Goal: Check status

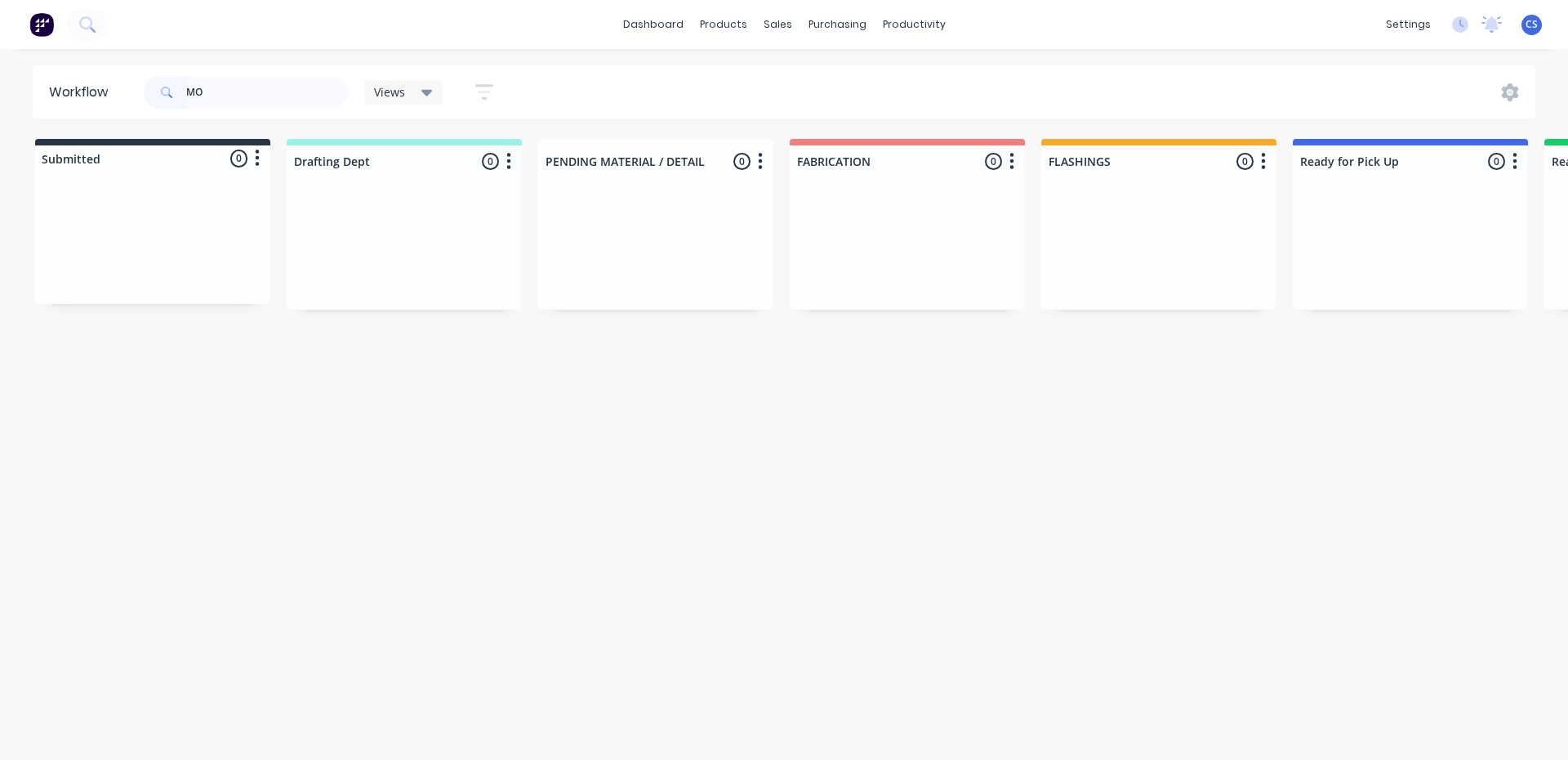
type input "M"
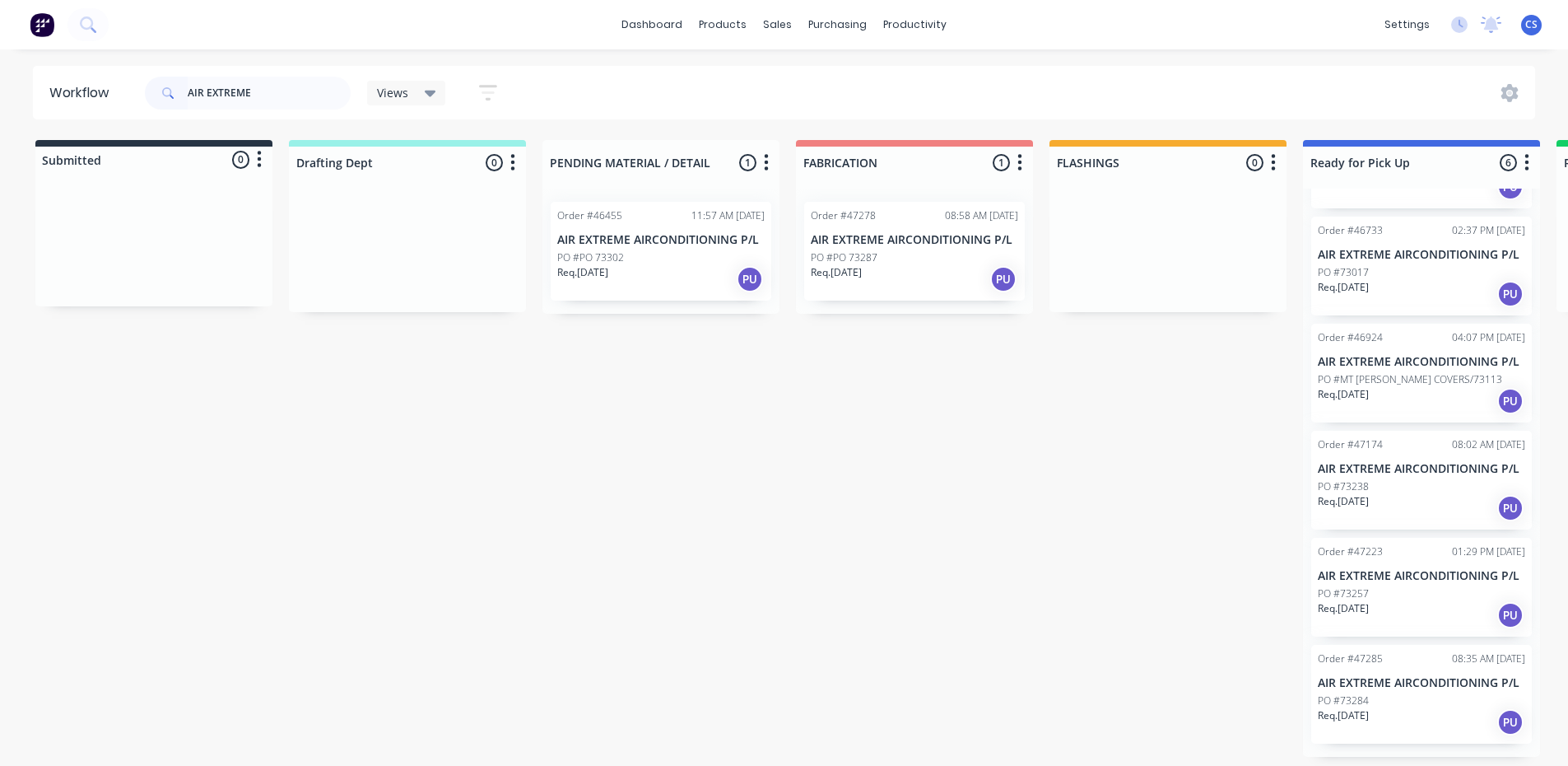
scroll to position [4, 0]
type input "AIR EXTREME"
click at [1384, 704] on div "PO #73284" at bounding box center [1421, 700] width 207 height 15
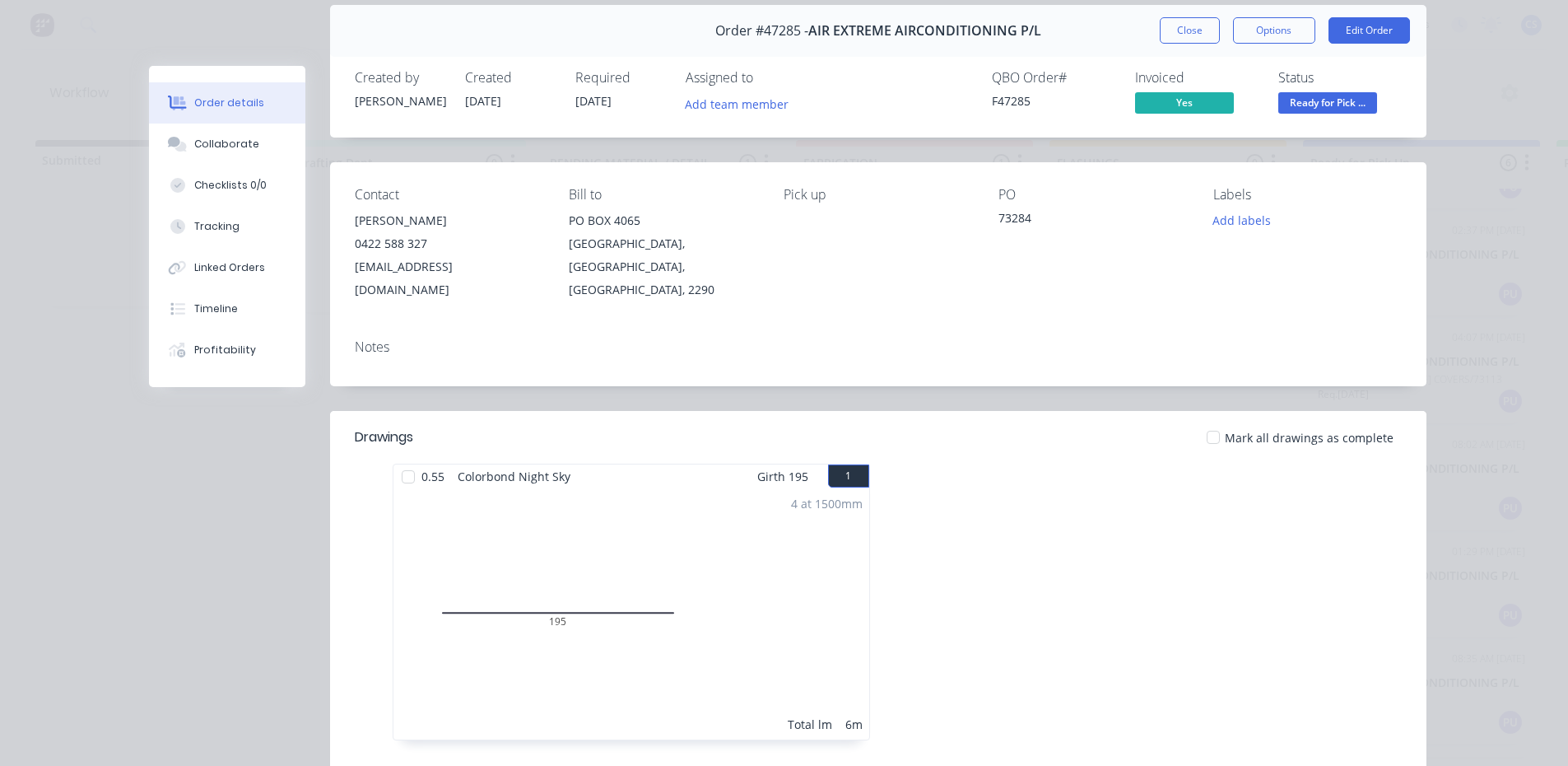
scroll to position [0, 0]
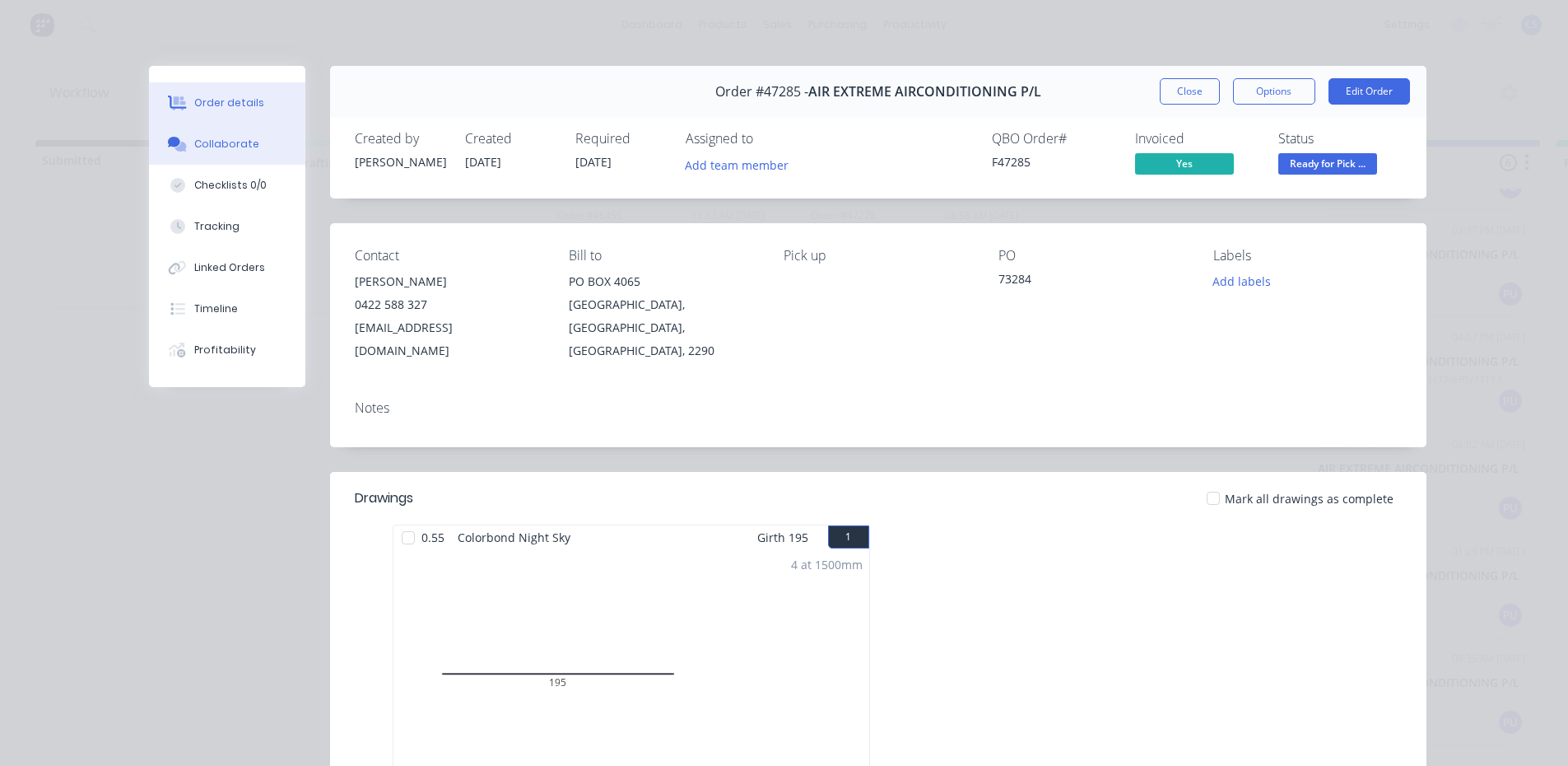
click at [240, 147] on div "Collaborate" at bounding box center [227, 144] width 65 height 15
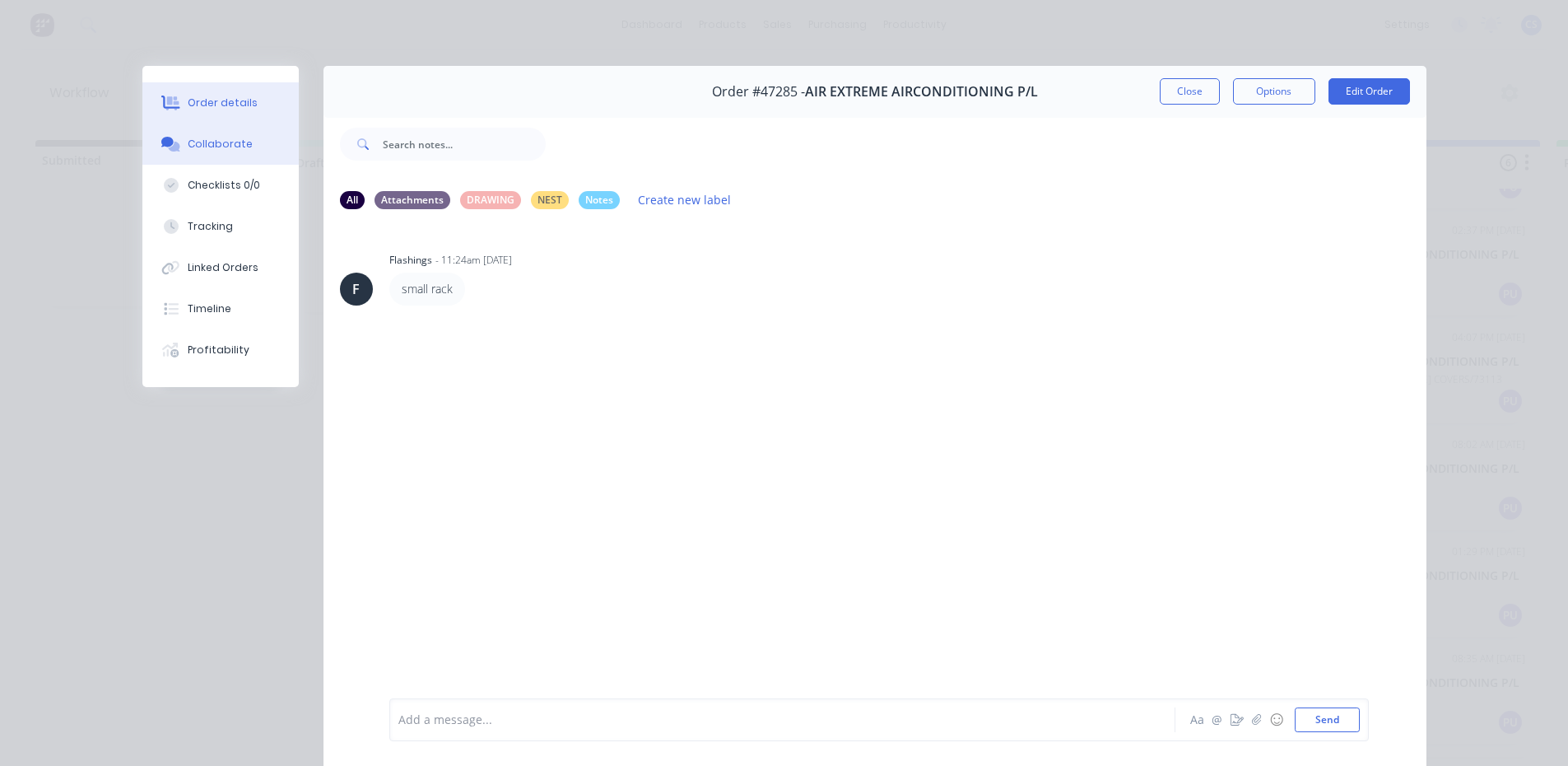
click at [232, 100] on div "Order details" at bounding box center [222, 102] width 70 height 15
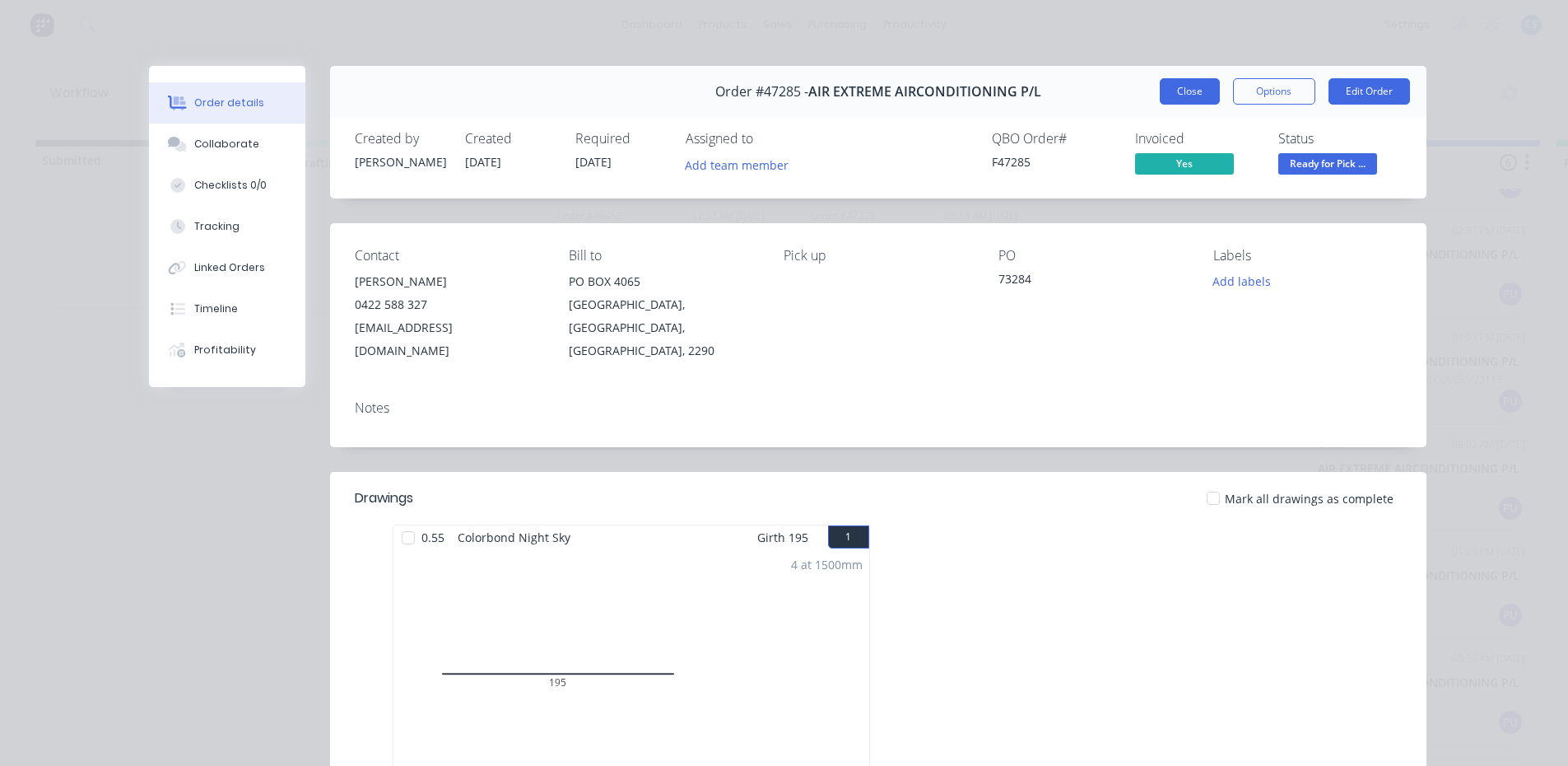
click at [1189, 85] on button "Close" at bounding box center [1190, 91] width 60 height 27
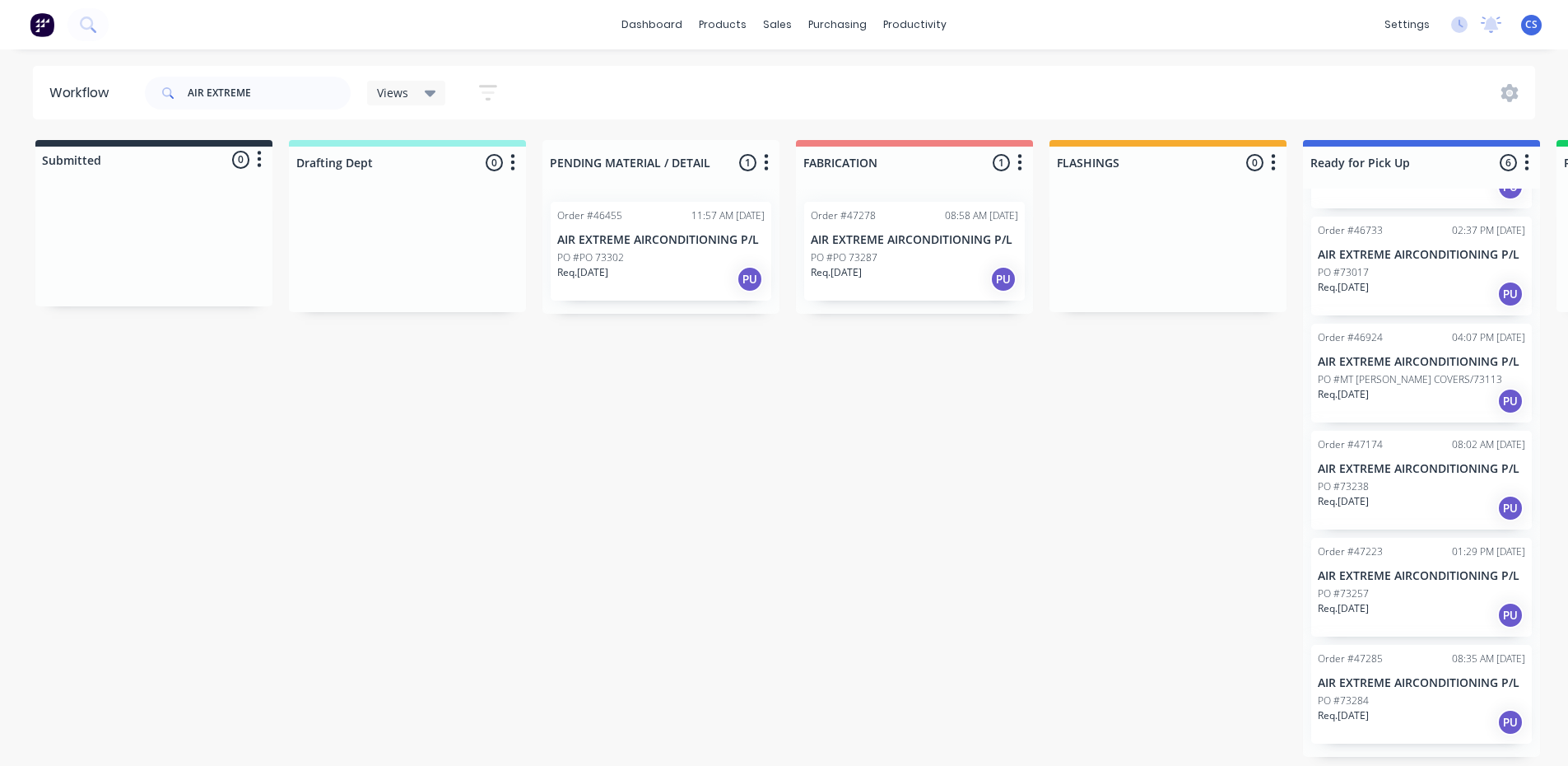
click at [1365, 586] on p "PO #73257" at bounding box center [1343, 593] width 51 height 15
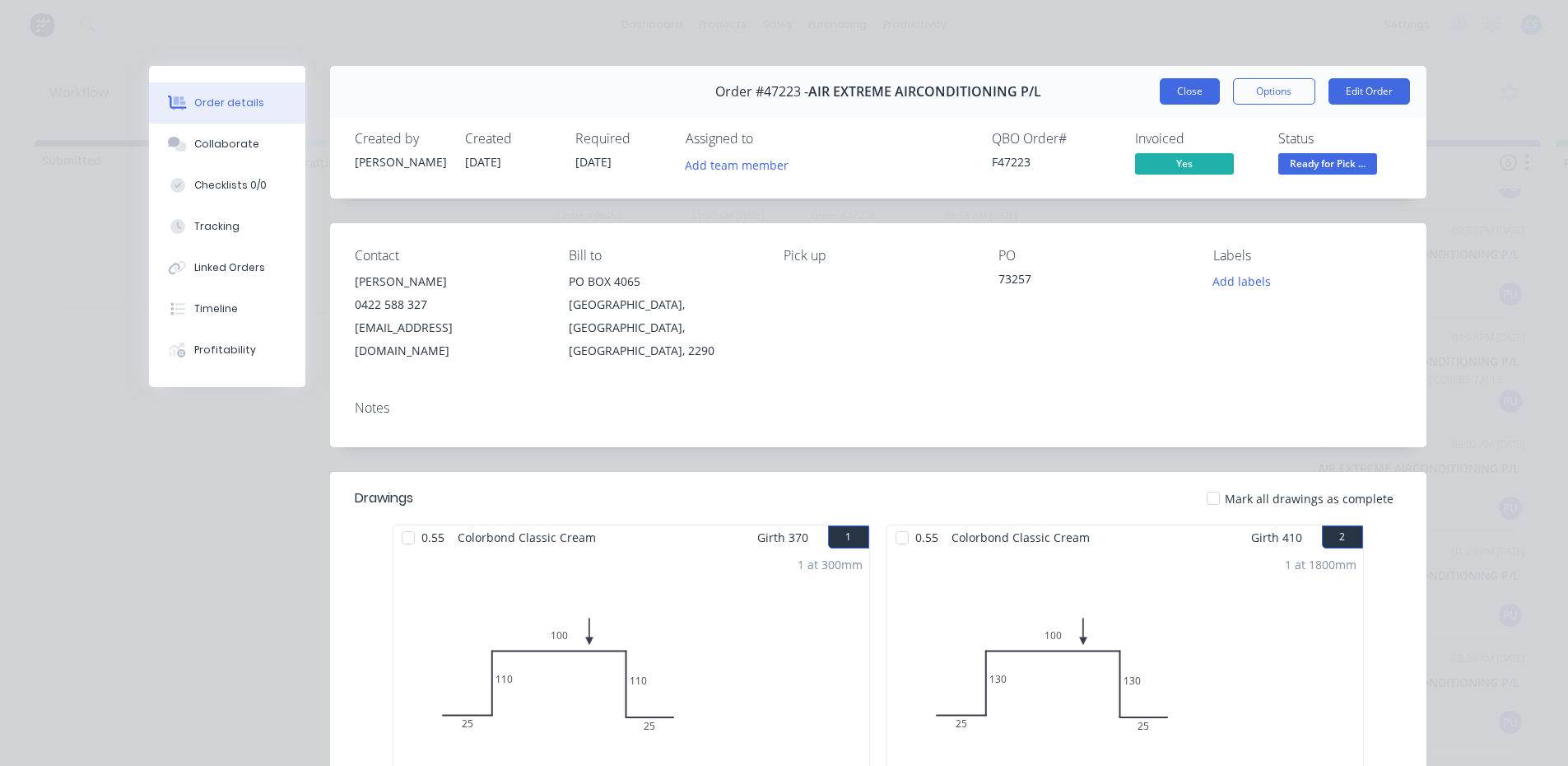
click at [1172, 84] on button "Close" at bounding box center [1190, 91] width 60 height 27
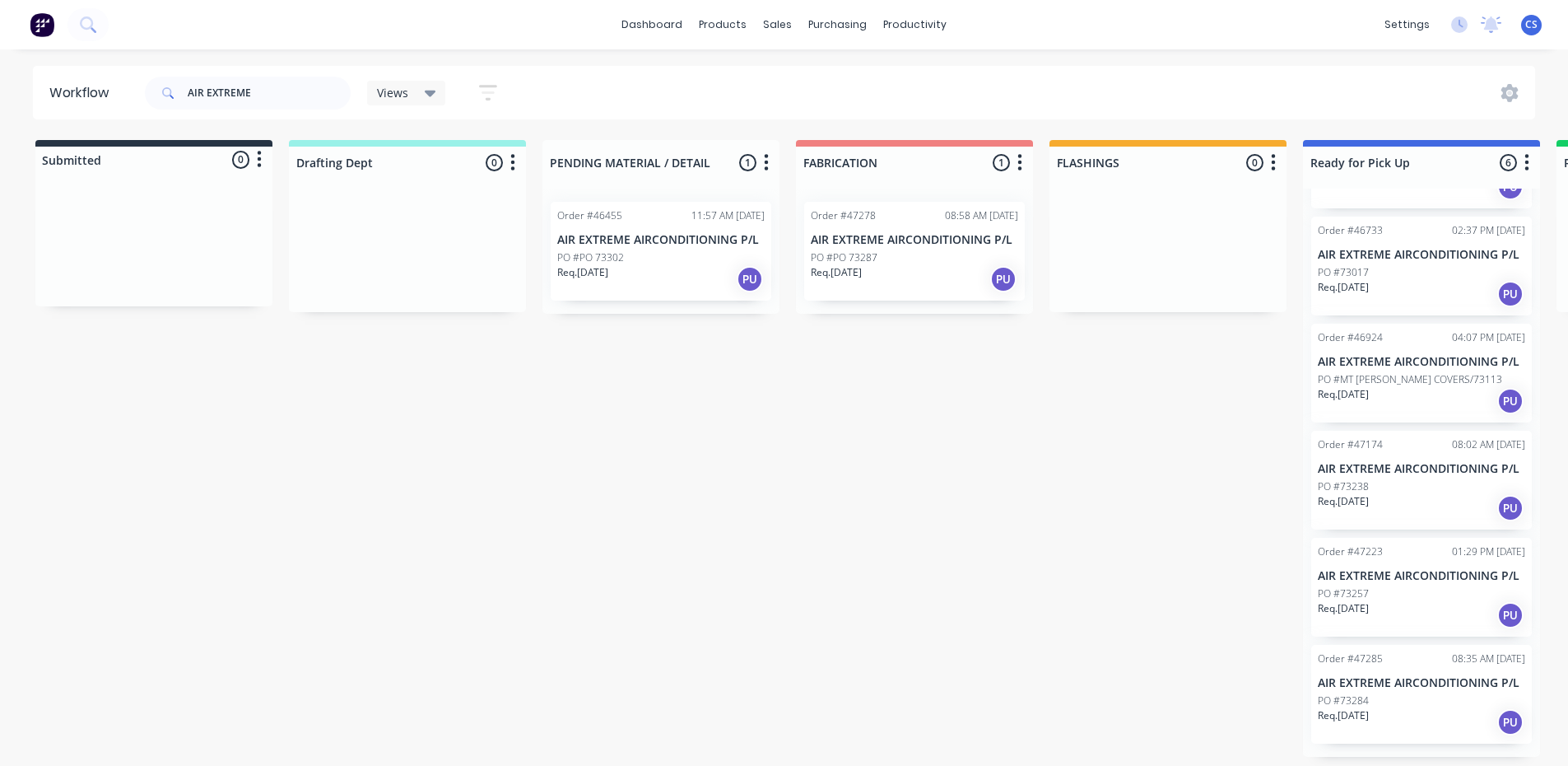
click at [1356, 479] on p "PO #73238" at bounding box center [1343, 486] width 51 height 15
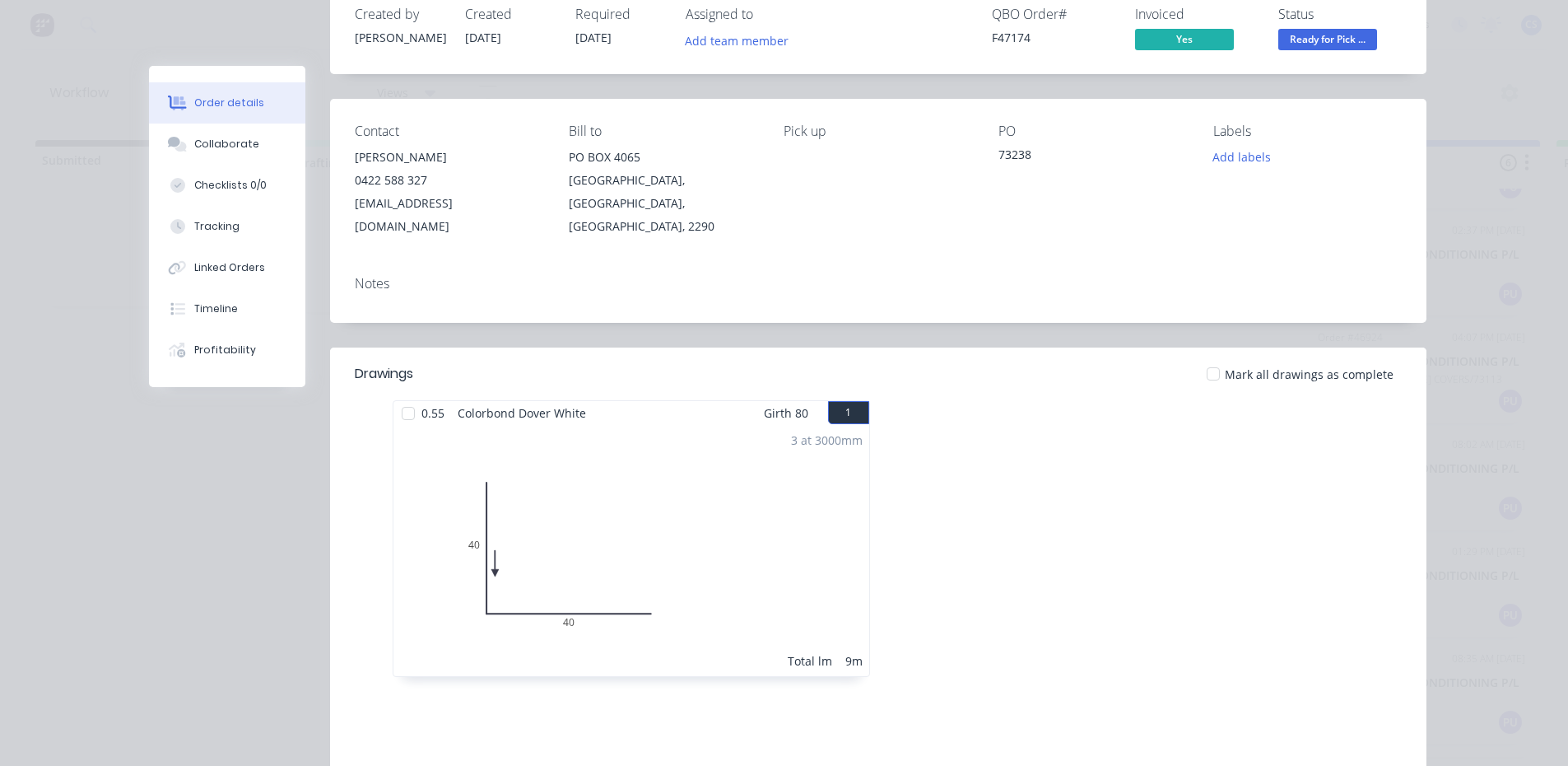
scroll to position [82, 0]
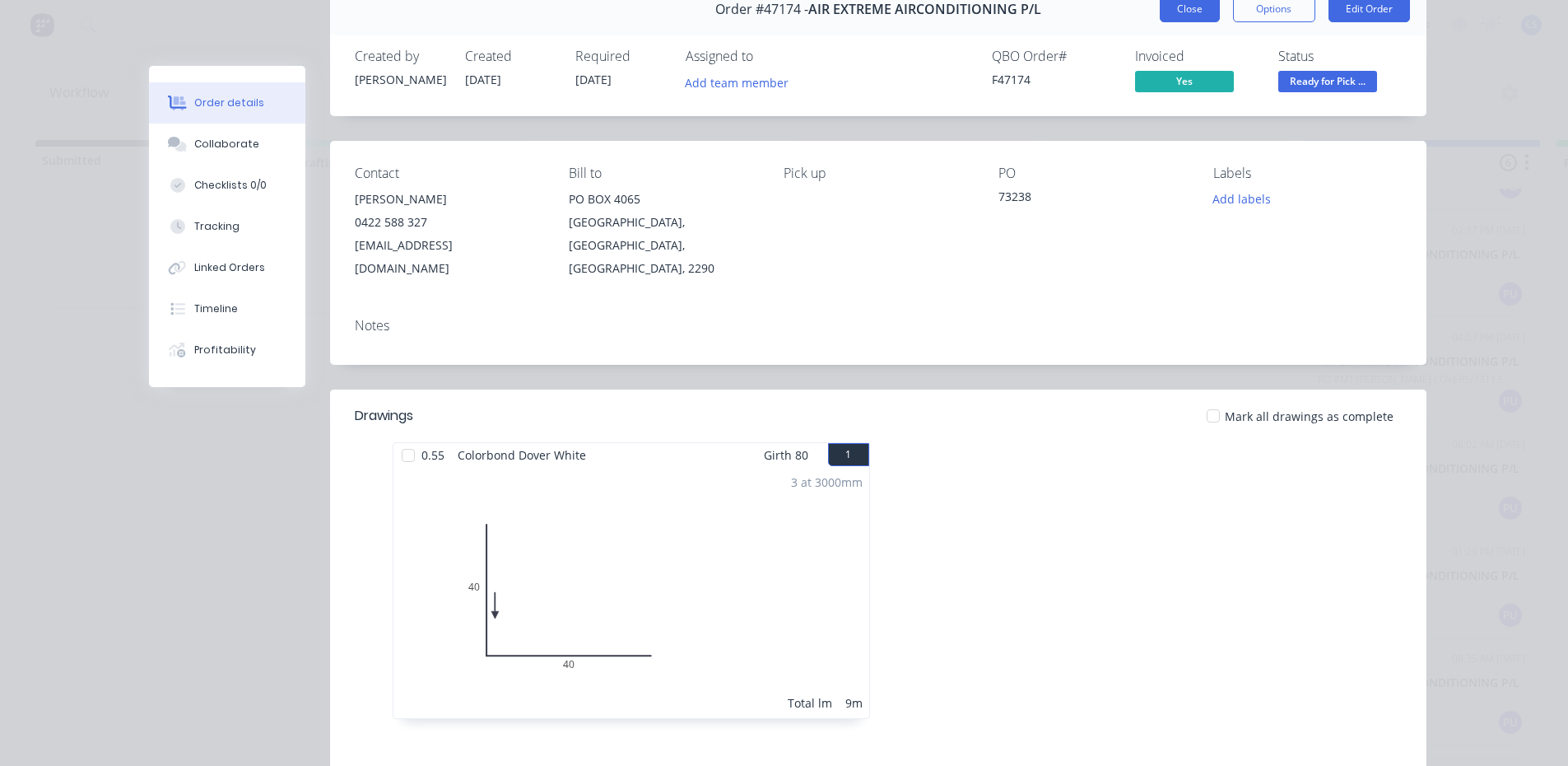
click at [1197, 18] on button "Close" at bounding box center [1190, 8] width 60 height 27
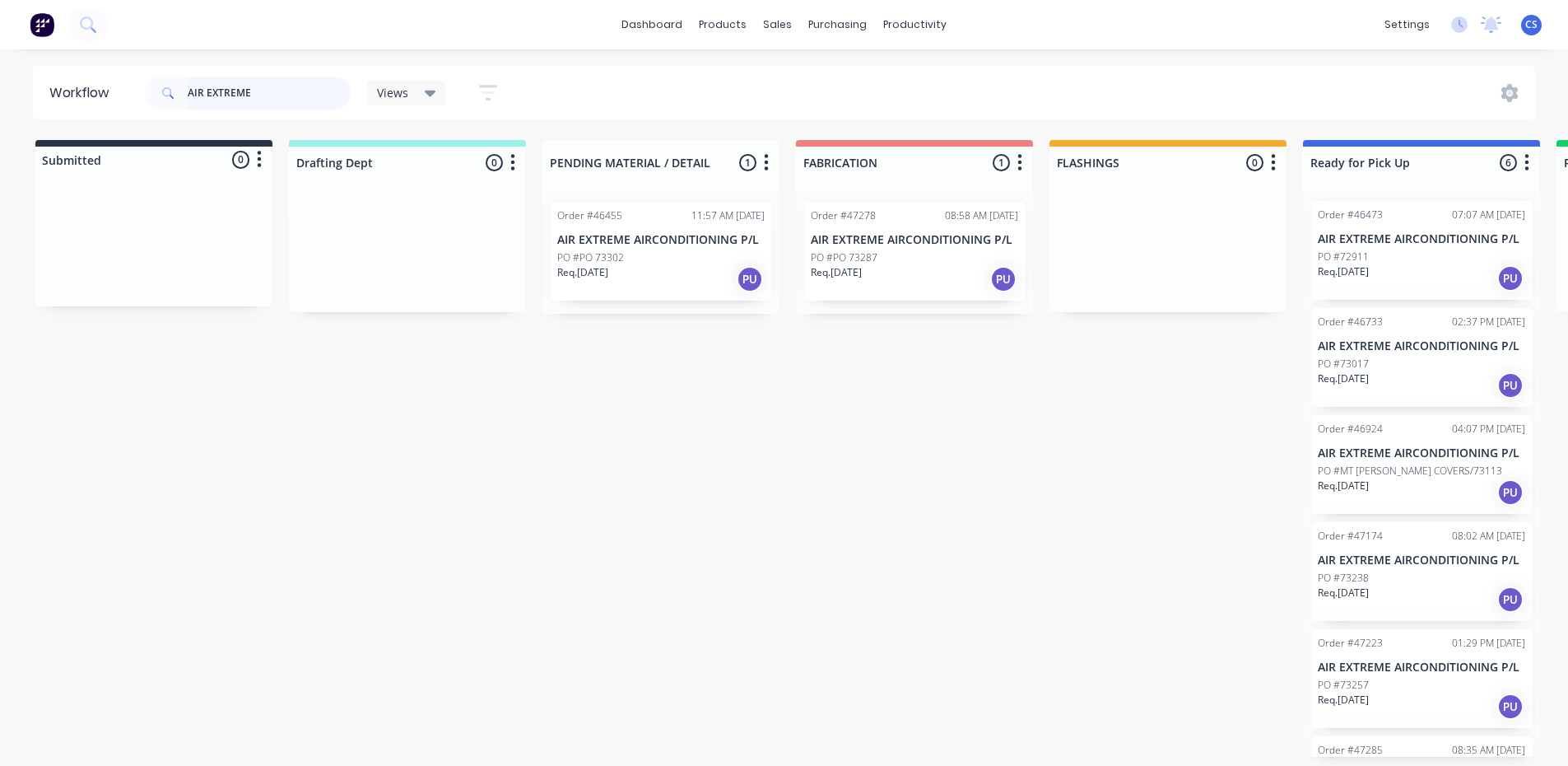
scroll to position [0, 0]
click at [1343, 479] on p "PO #MT [PERSON_NAME] COVERS/73113" at bounding box center [1410, 472] width 185 height 15
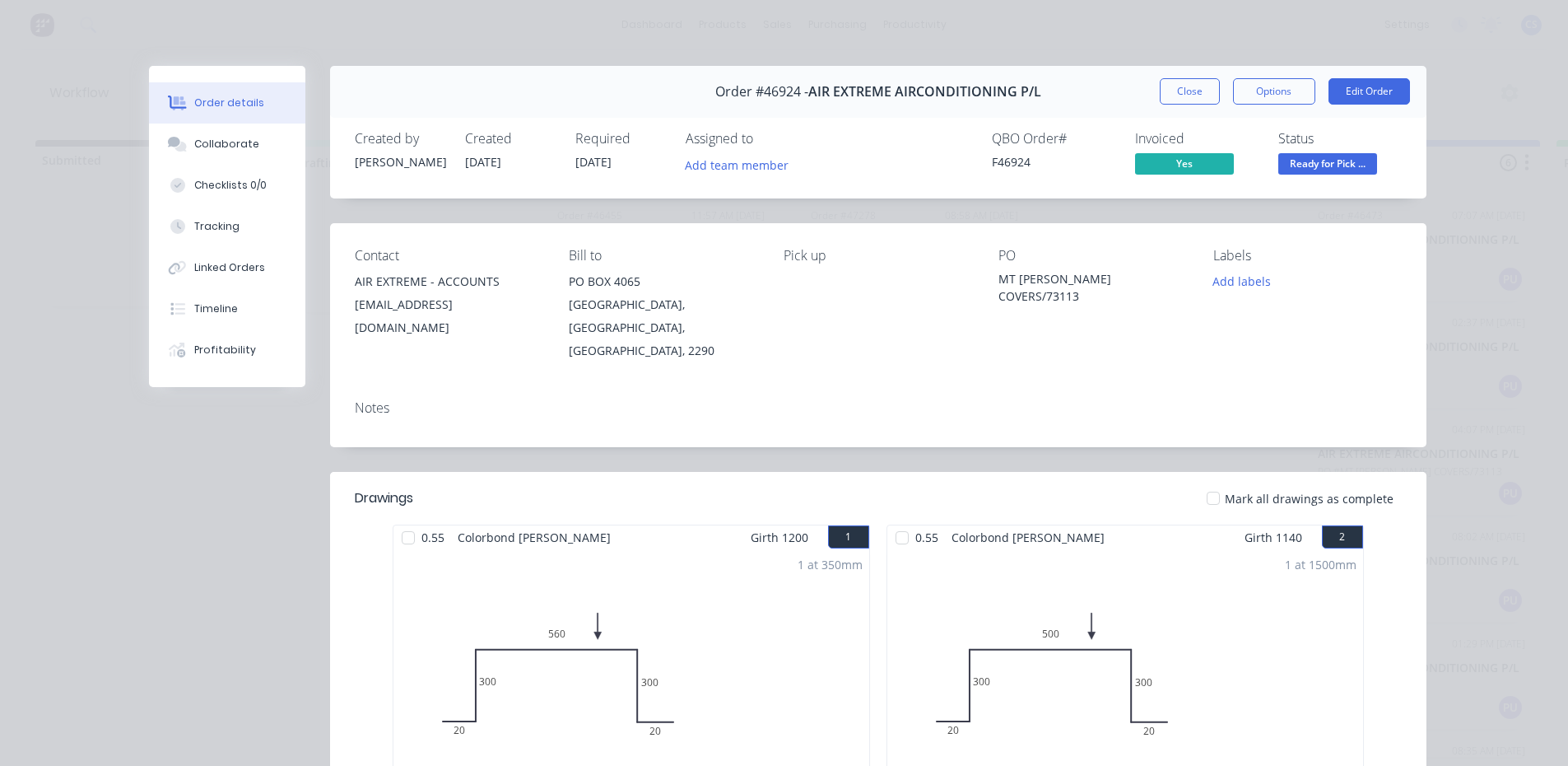
click at [1182, 73] on div "Order #46924 - AIR EXTREME AIRCONDITIONING P/L Close Options Edit Order" at bounding box center [878, 91] width 1097 height 52
click at [1182, 84] on button "Close" at bounding box center [1190, 91] width 60 height 27
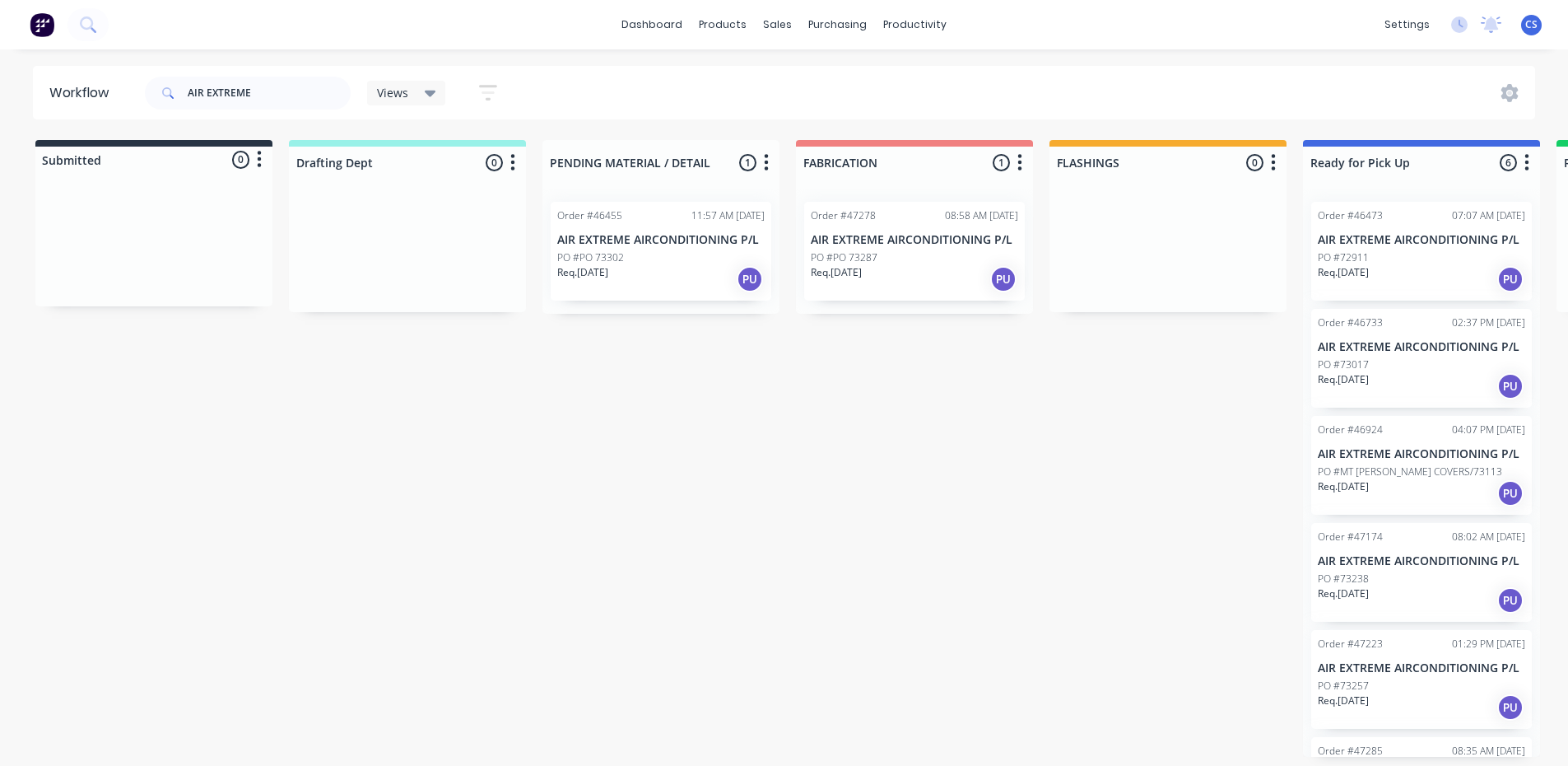
click at [1365, 400] on div "Req. [DATE] PU" at bounding box center [1421, 386] width 207 height 28
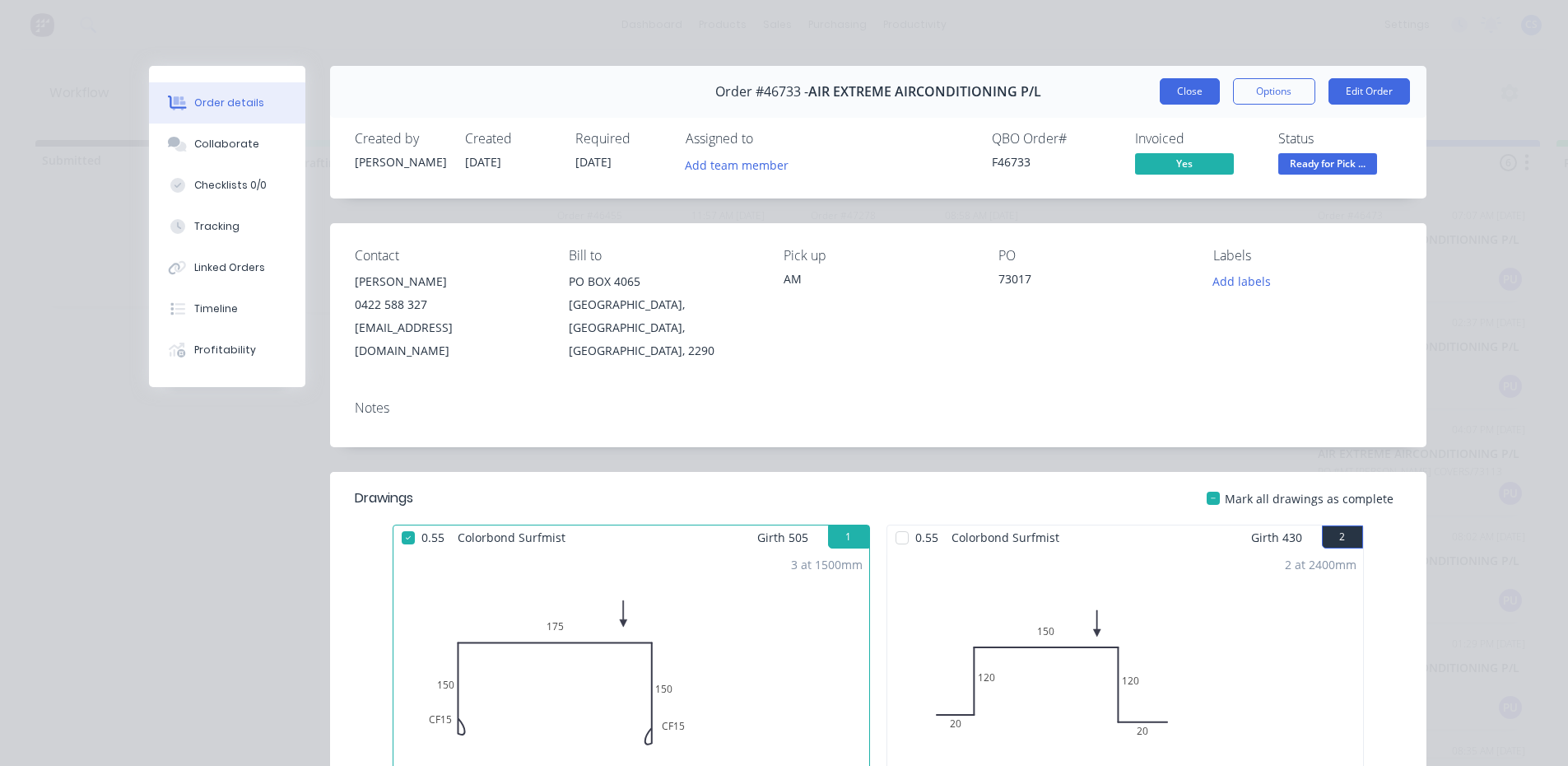
drag, startPoint x: 1184, startPoint y: 88, endPoint x: 1343, endPoint y: 186, distance: 186.8
click at [1185, 88] on button "Close" at bounding box center [1190, 91] width 60 height 27
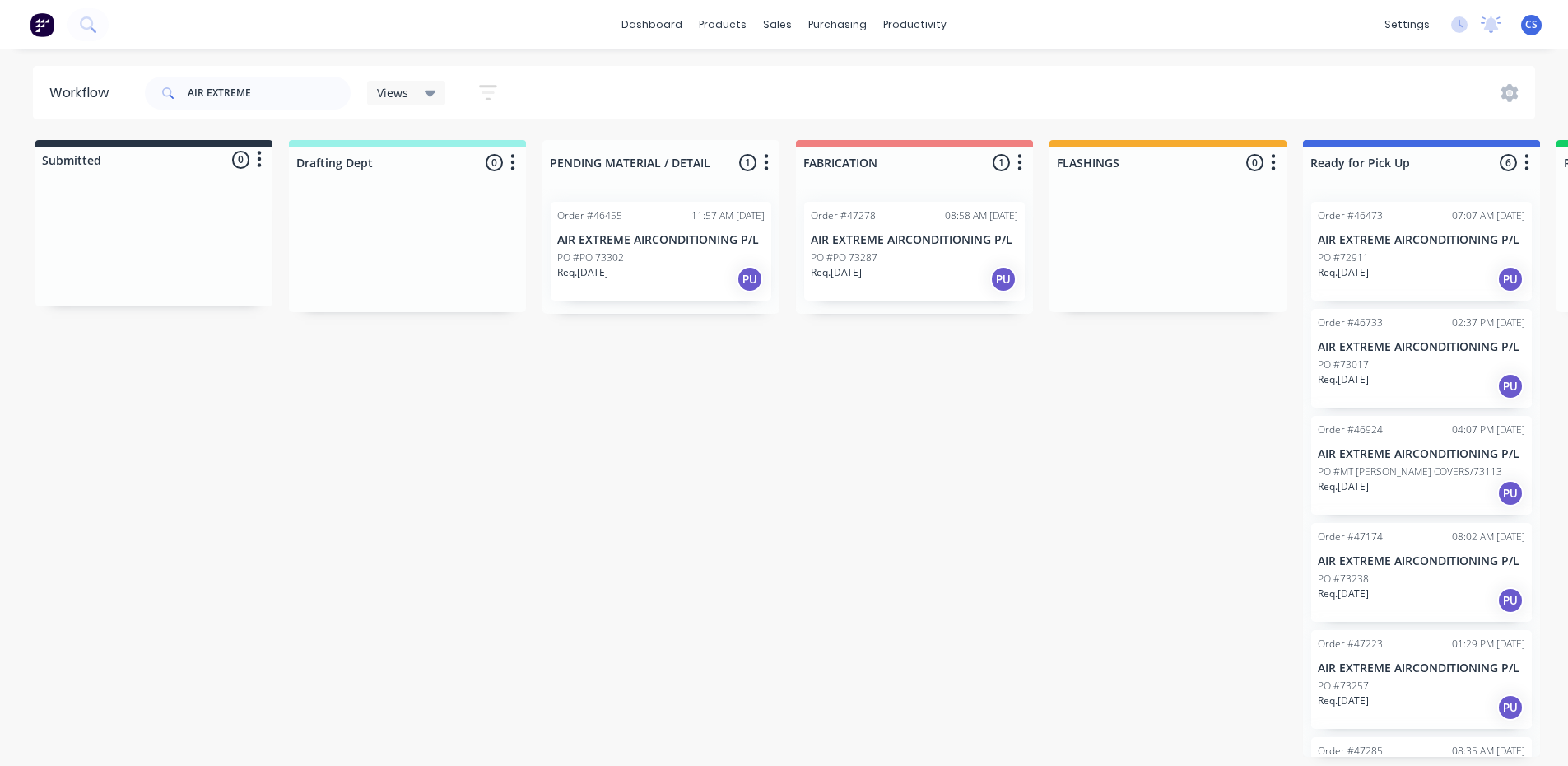
click at [1344, 479] on p "PO #MT [PERSON_NAME] COVERS/73113" at bounding box center [1410, 472] width 185 height 15
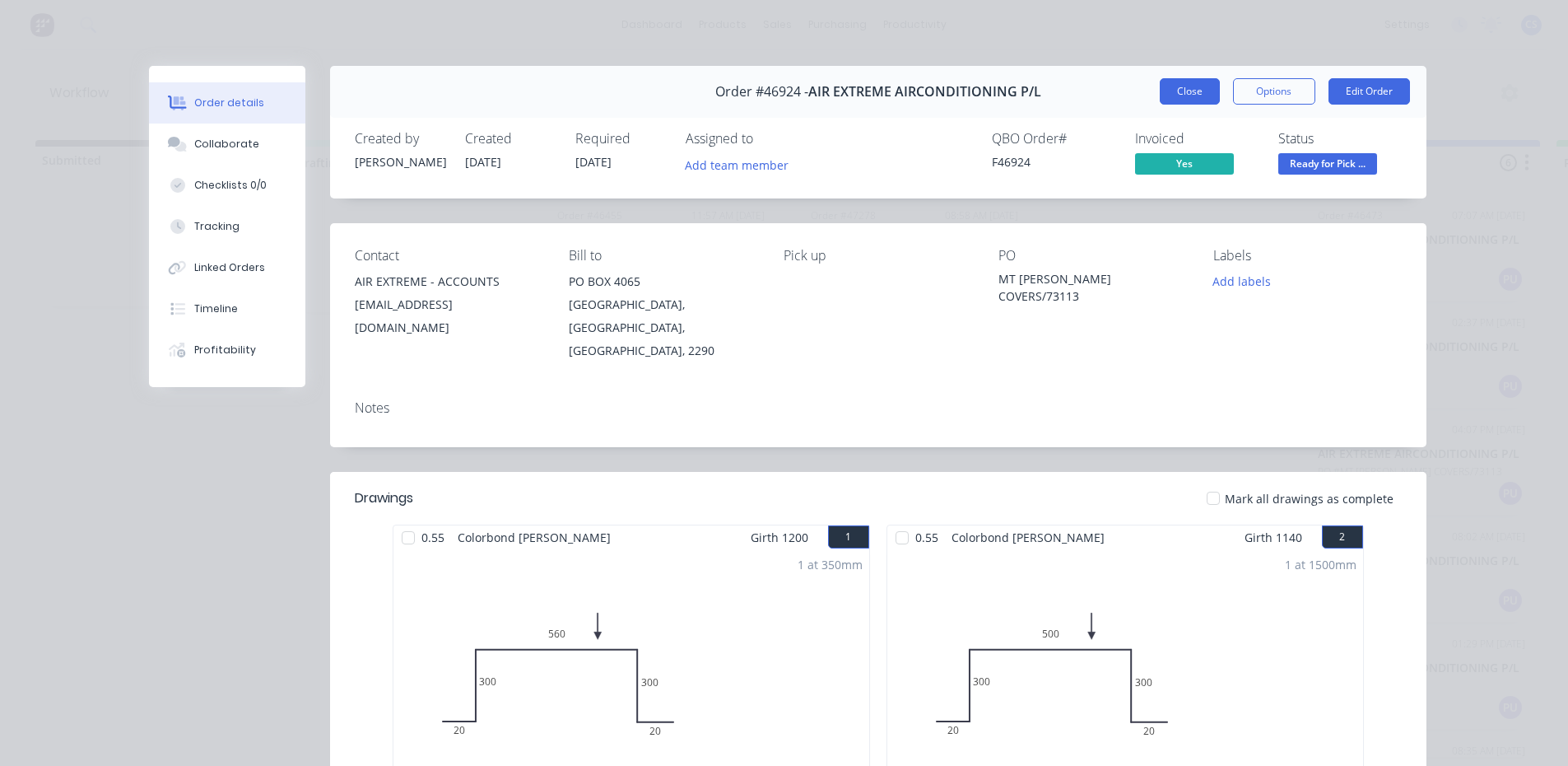
click at [1174, 100] on button "Close" at bounding box center [1190, 91] width 60 height 27
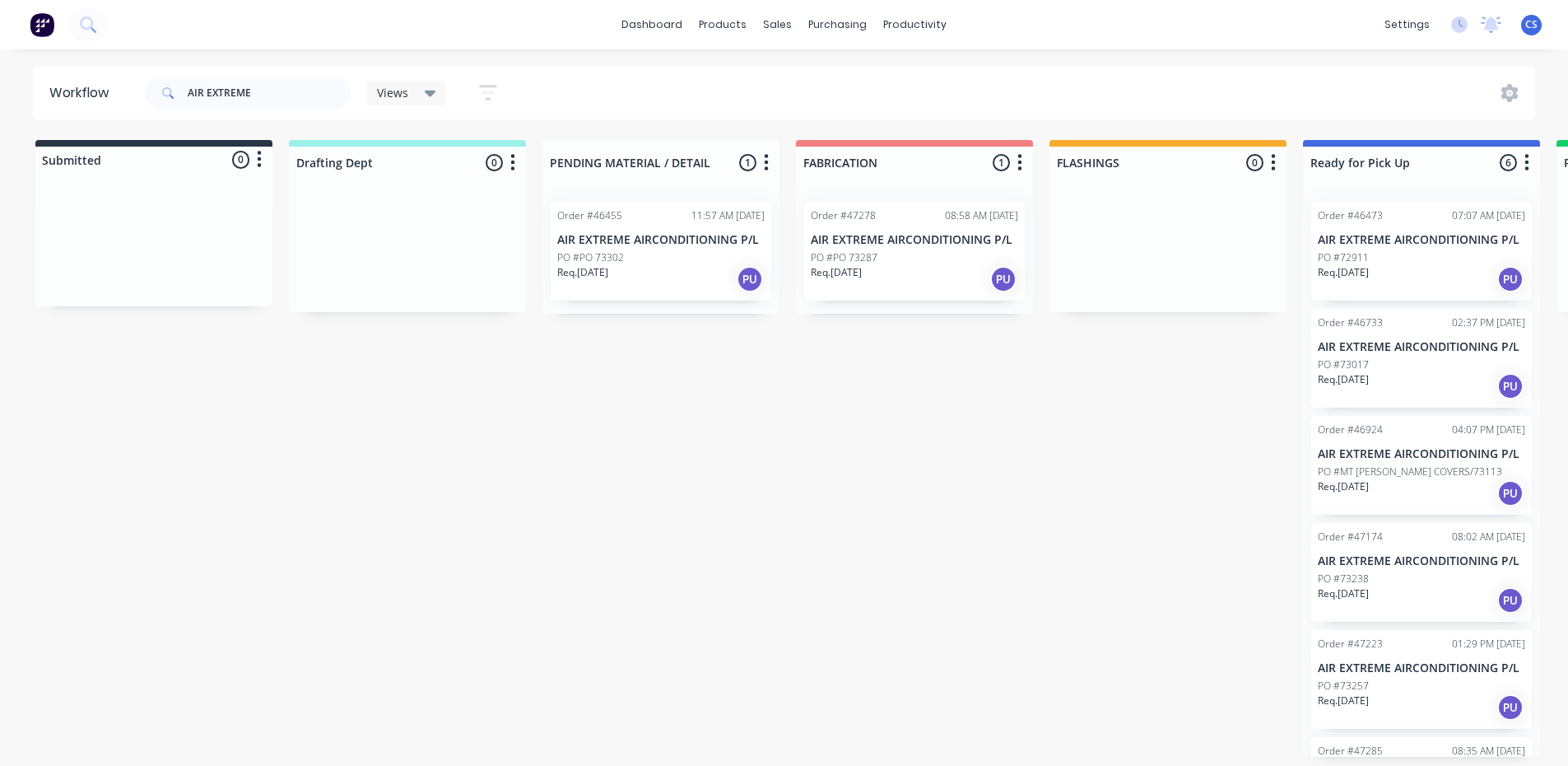
click at [676, 261] on div "PO #PO 73302" at bounding box center [661, 258] width 207 height 15
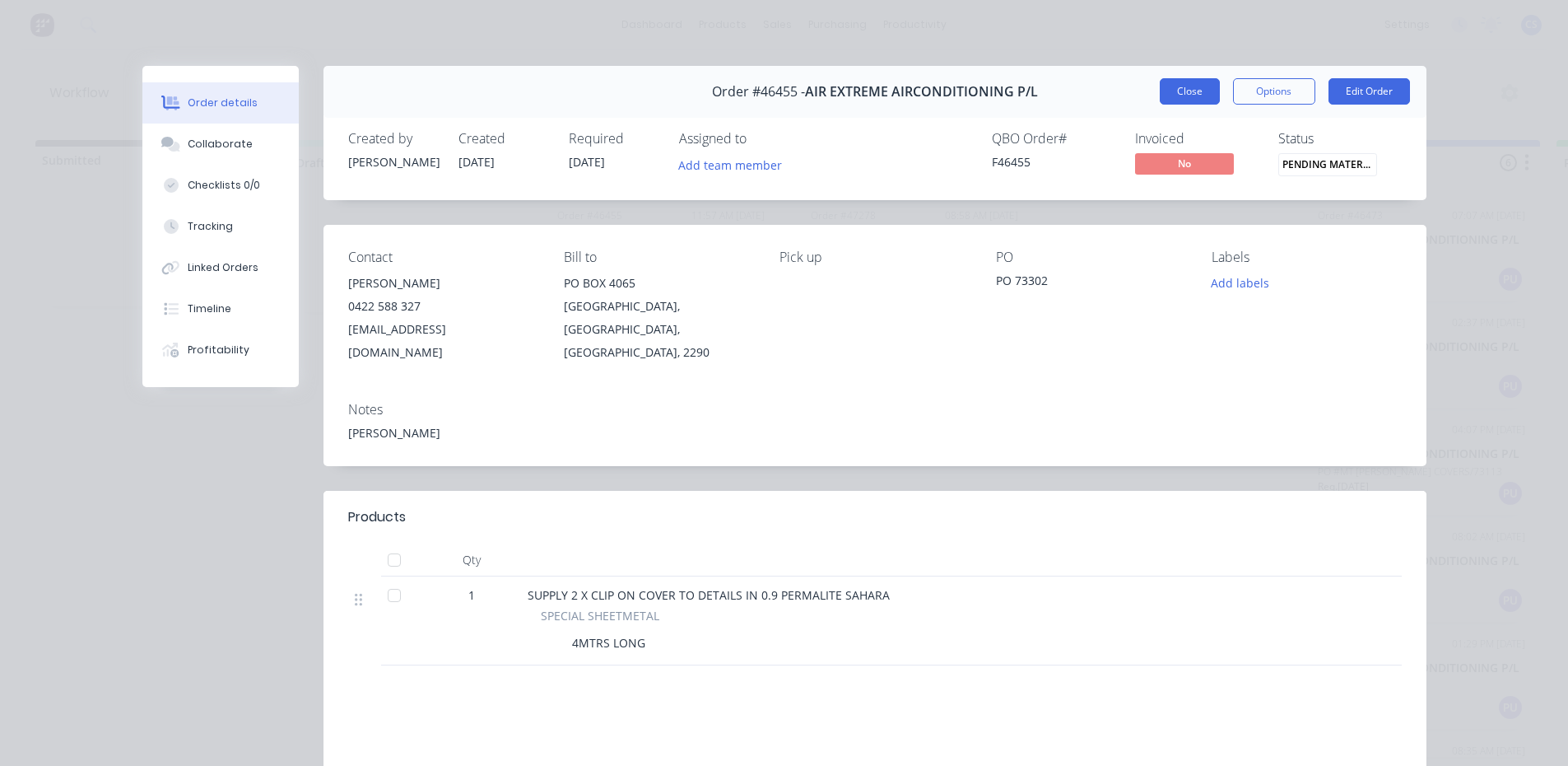
click at [1182, 79] on button "Close" at bounding box center [1190, 91] width 60 height 27
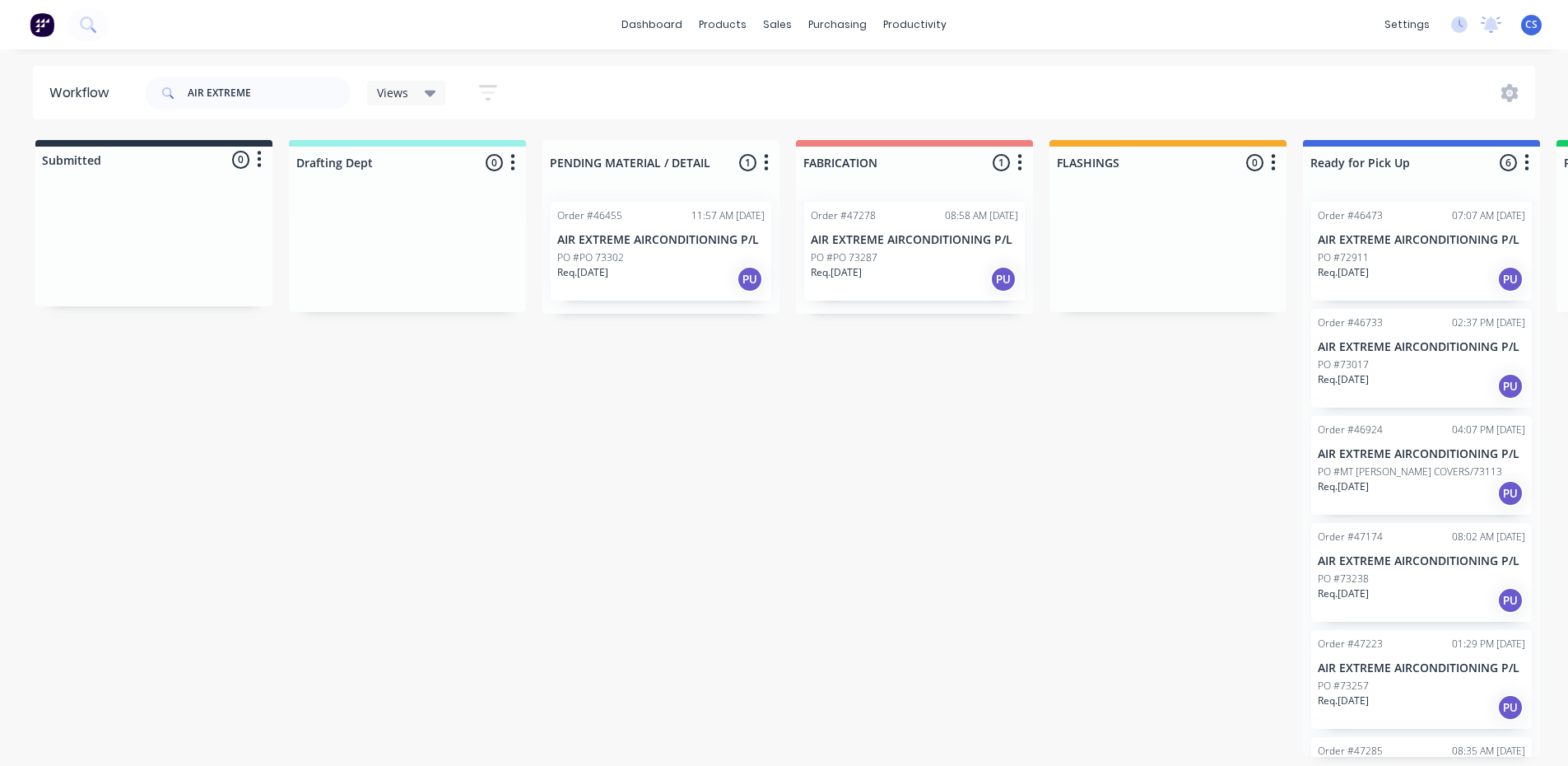
click at [938, 265] on div "Req. [DATE] PU" at bounding box center [914, 279] width 207 height 28
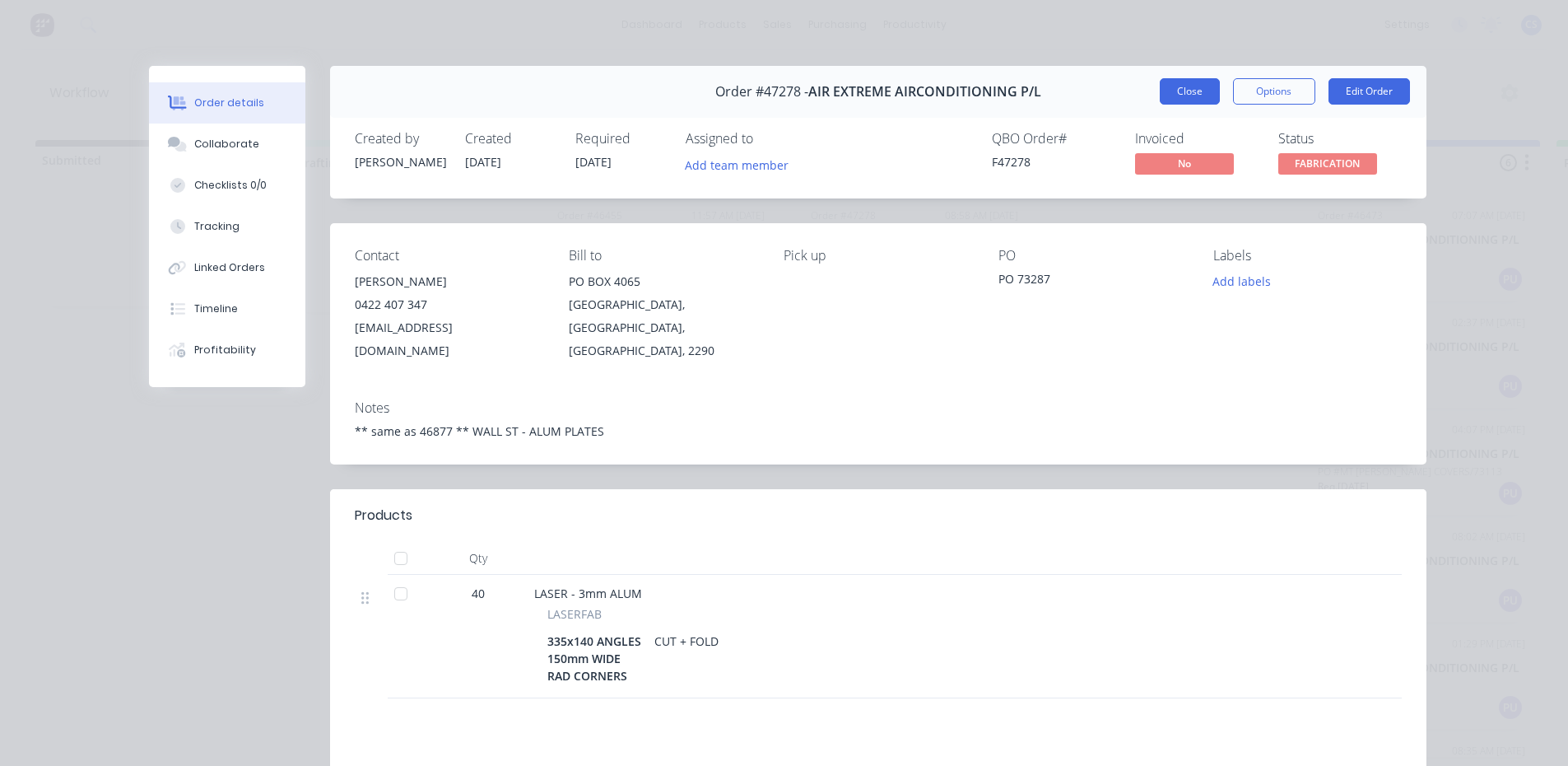
click at [1168, 90] on button "Close" at bounding box center [1190, 91] width 60 height 27
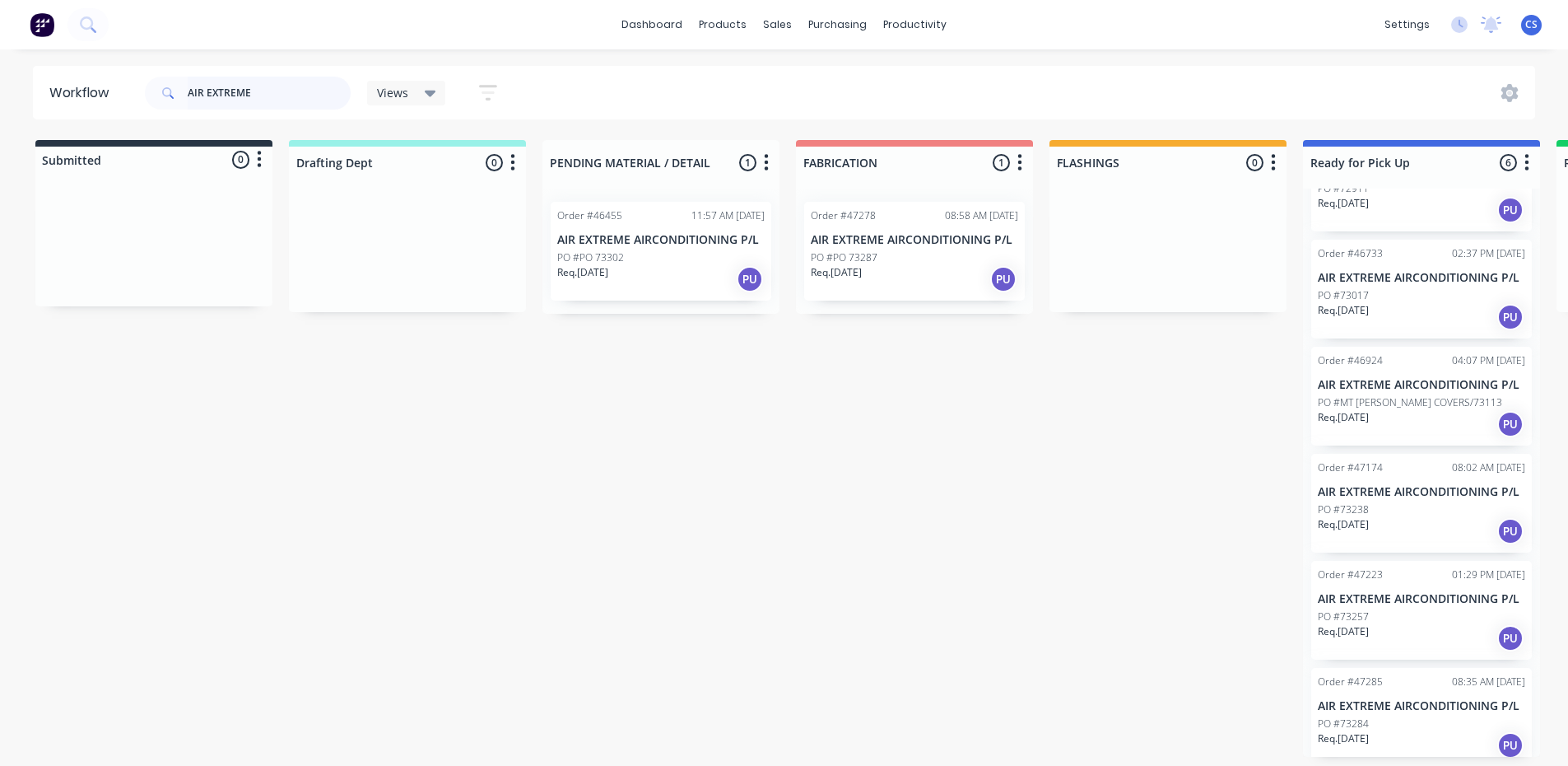
scroll to position [157, 0]
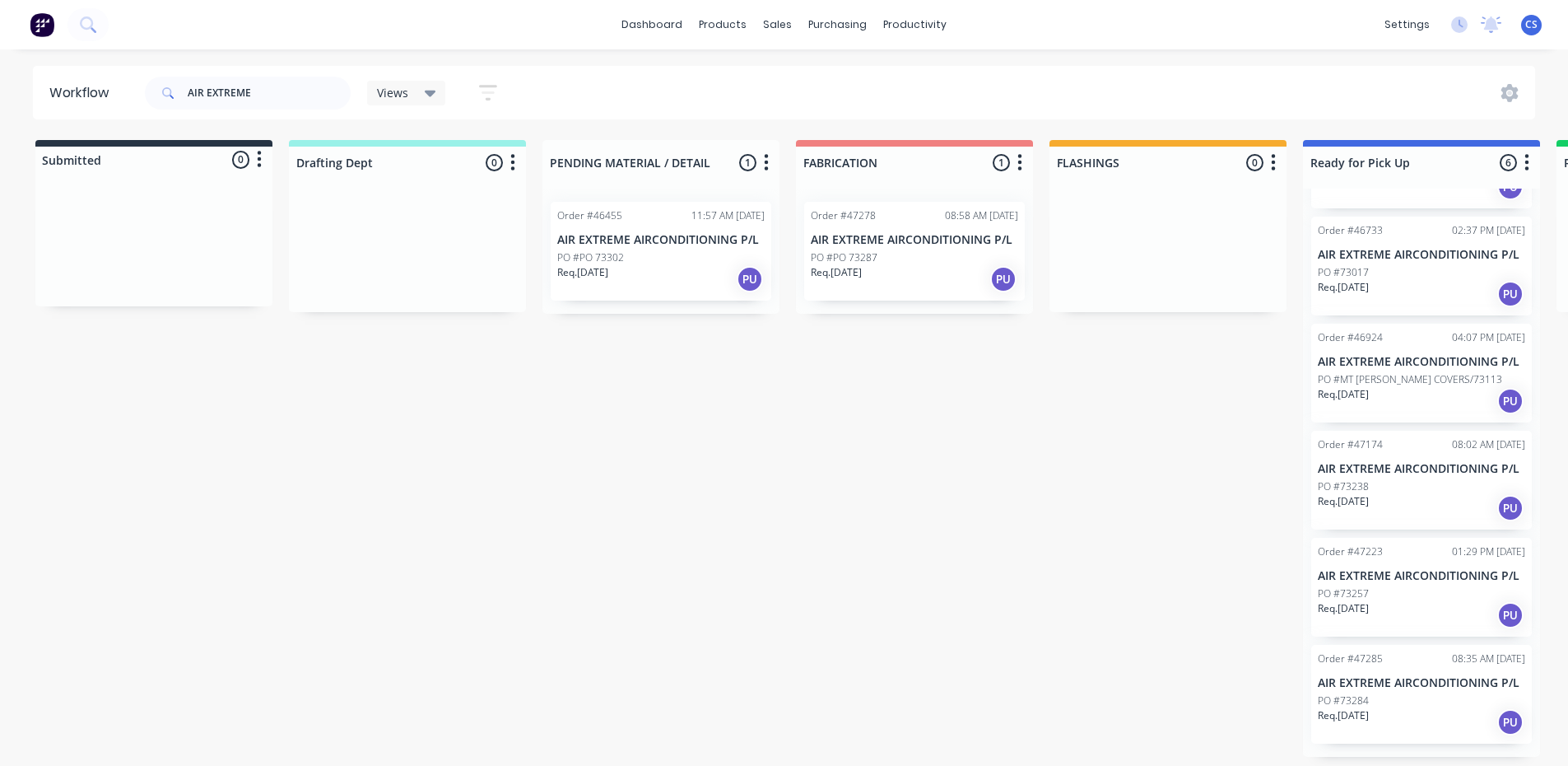
click at [1383, 690] on p "AIR EXTREME AIRCONDITIONING P/L" at bounding box center [1421, 683] width 207 height 14
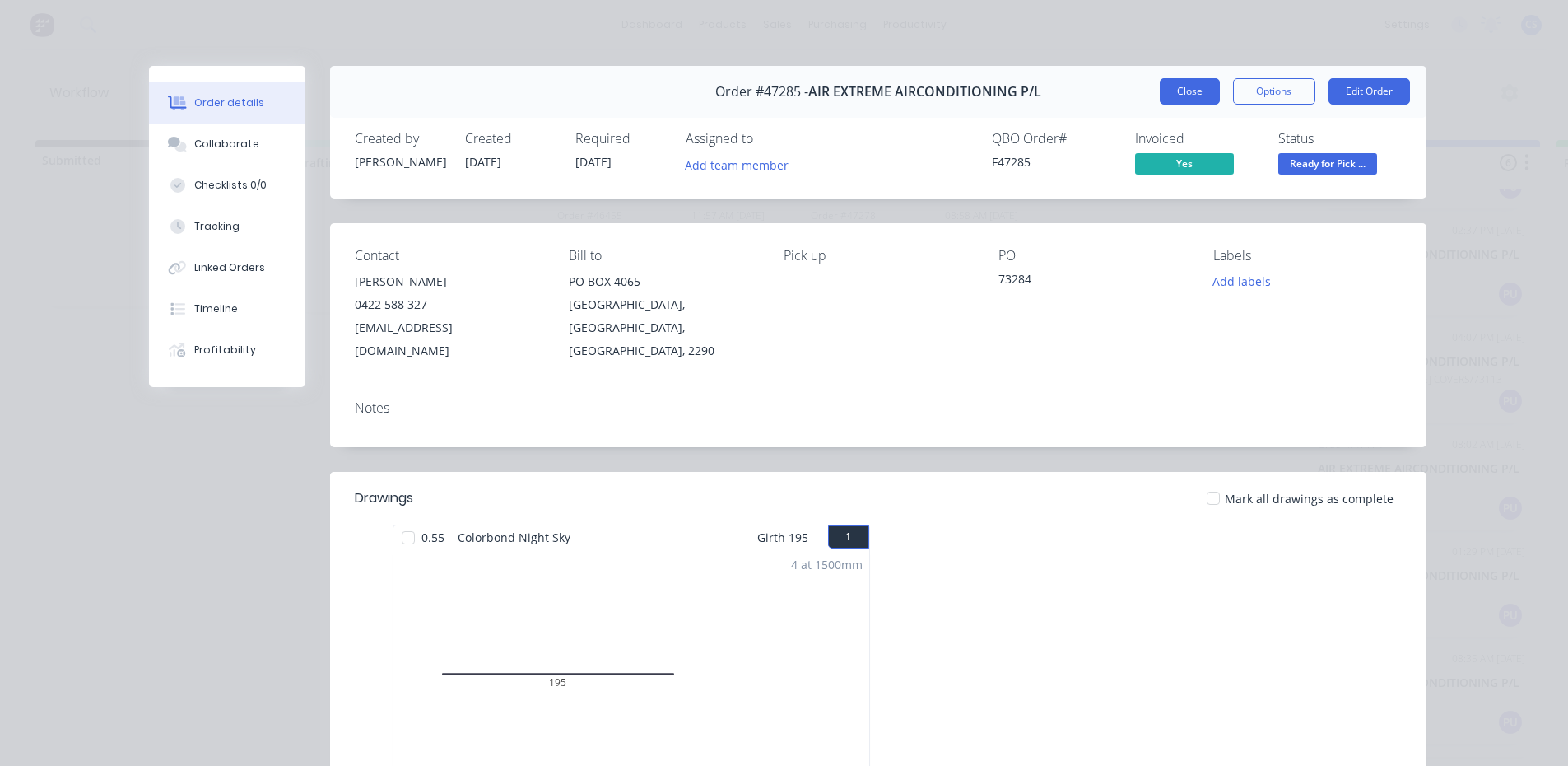
click at [1172, 102] on button "Close" at bounding box center [1190, 91] width 60 height 27
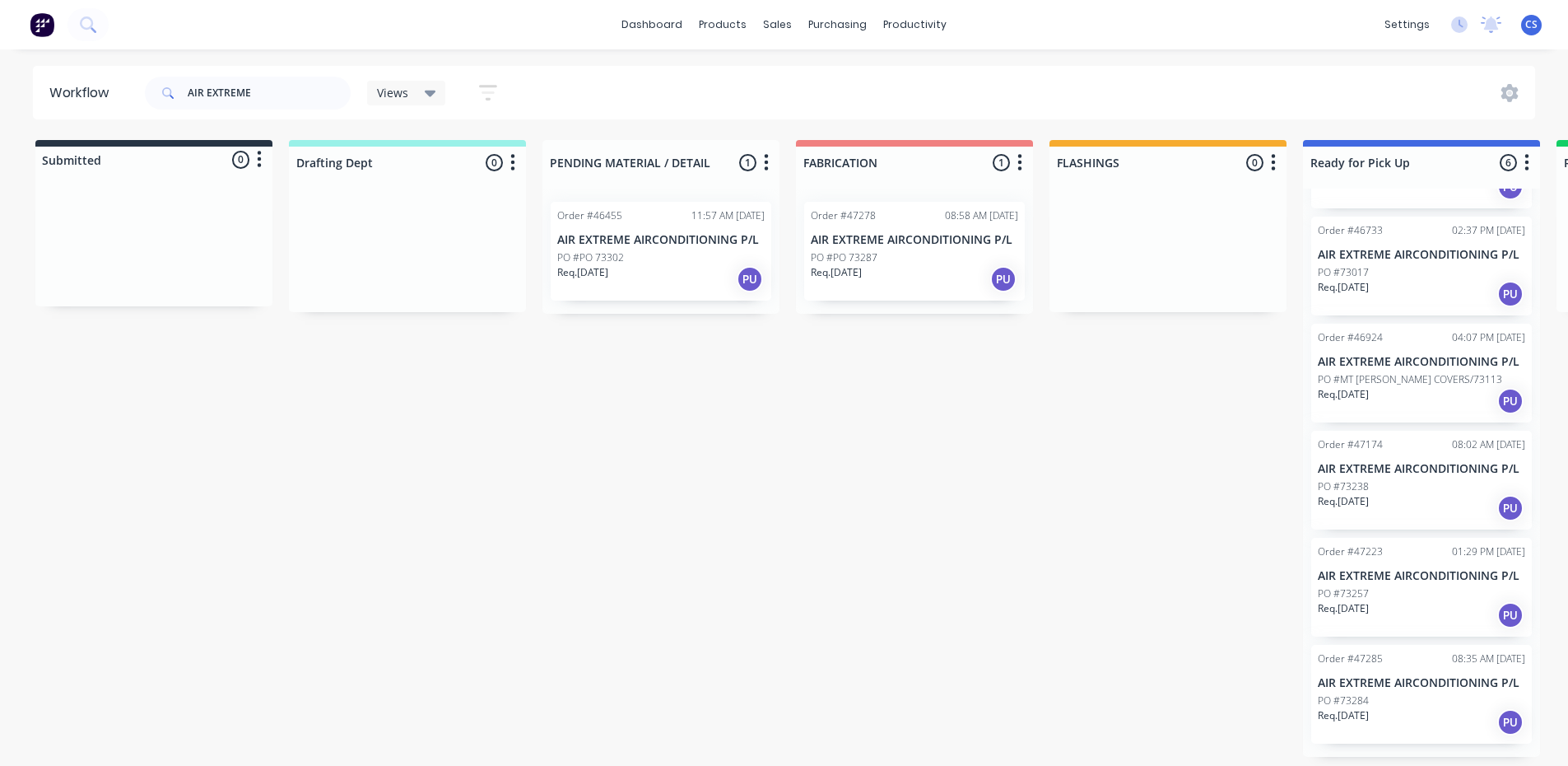
click at [1353, 581] on div "Order #47223 01:29 PM [DATE] AIR EXTREME AIRCONDITIONING P/L PO #73257 Req. [DA…" at bounding box center [1421, 587] width 220 height 99
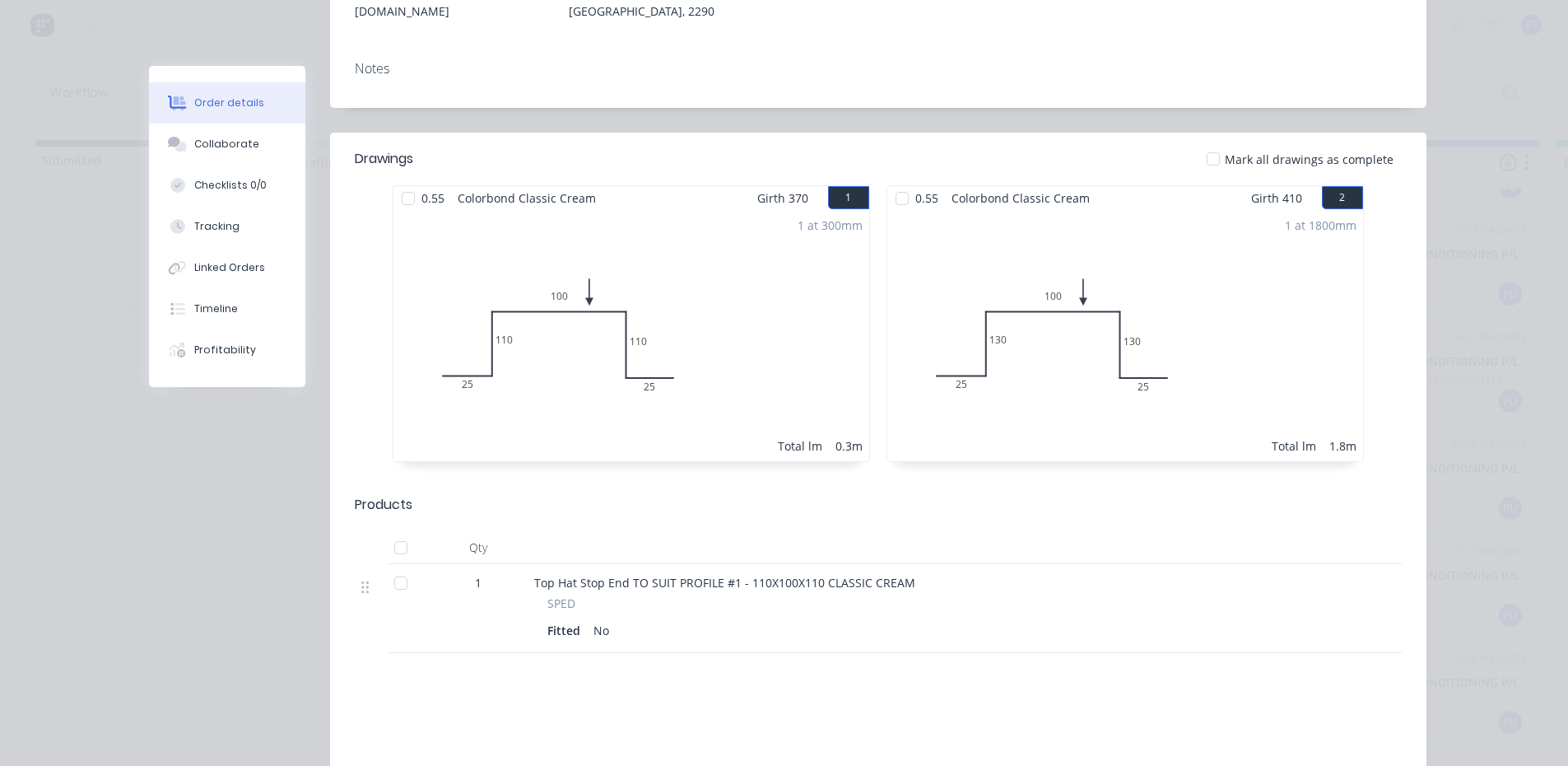
scroll to position [82, 0]
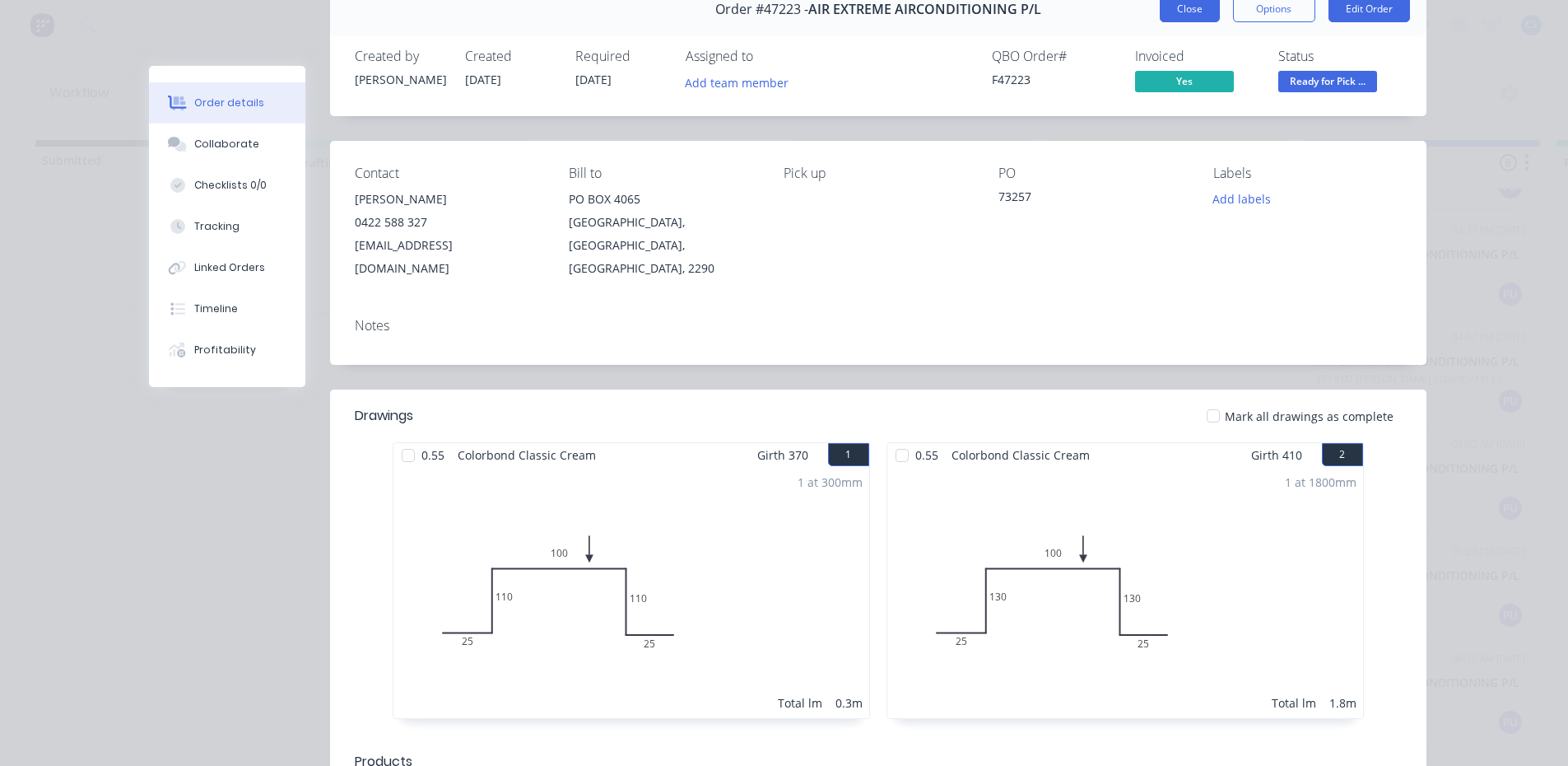
click at [1191, 15] on button "Close" at bounding box center [1190, 8] width 60 height 27
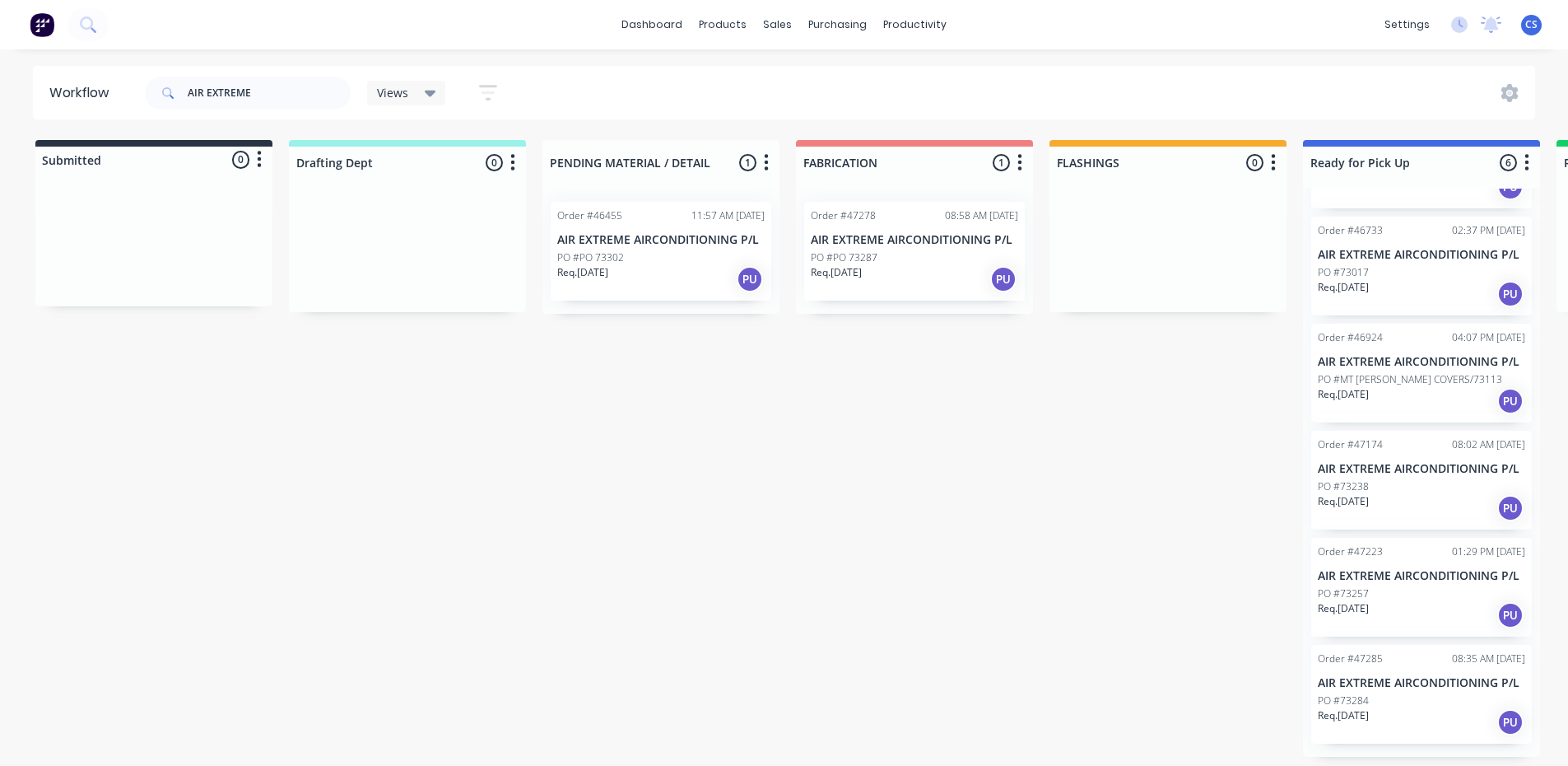
click at [1340, 479] on p "PO #73238" at bounding box center [1343, 486] width 51 height 15
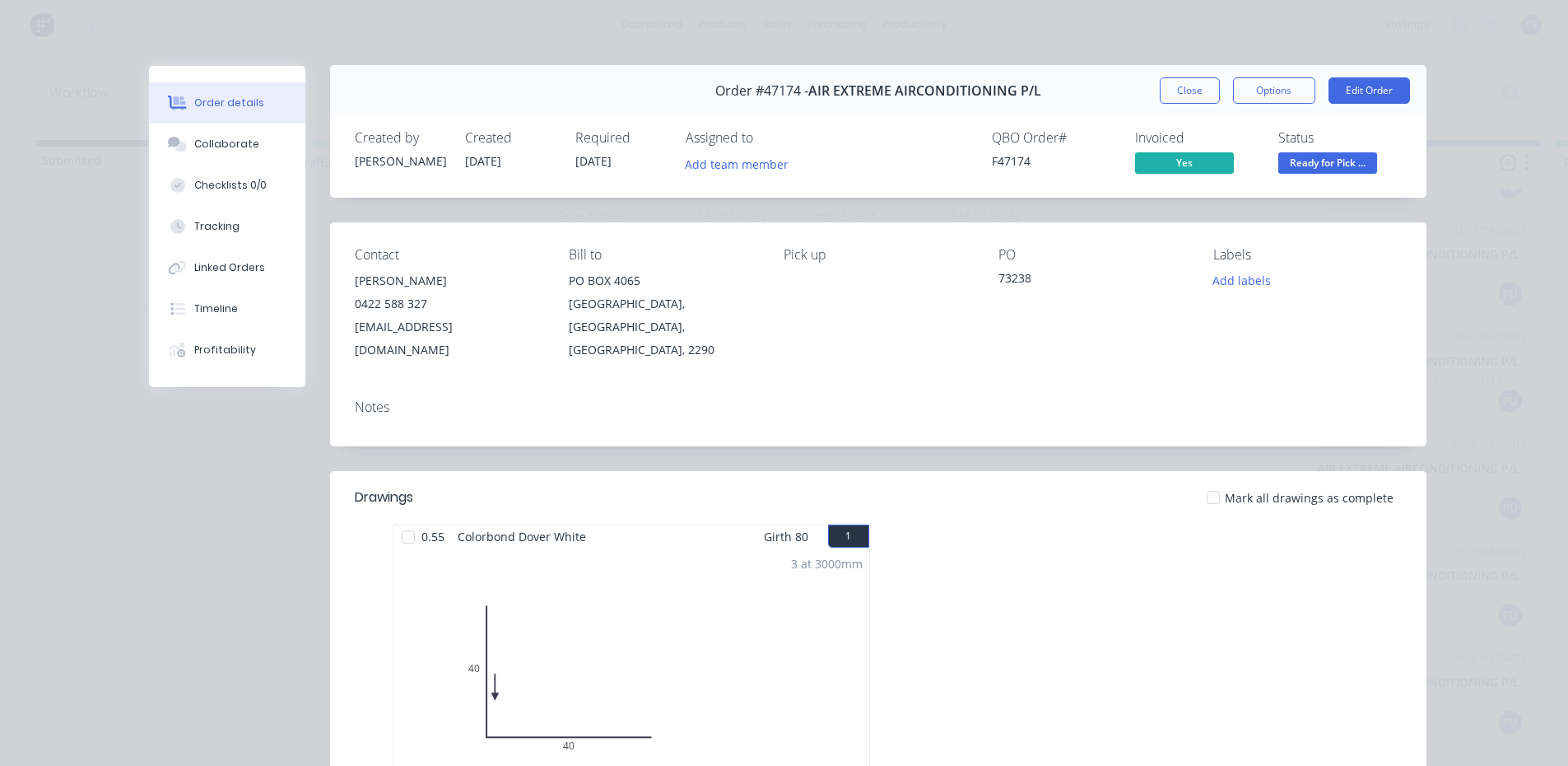
scroll to position [0, 0]
click at [1182, 95] on button "Close" at bounding box center [1190, 91] width 60 height 27
